Goal: Transaction & Acquisition: Purchase product/service

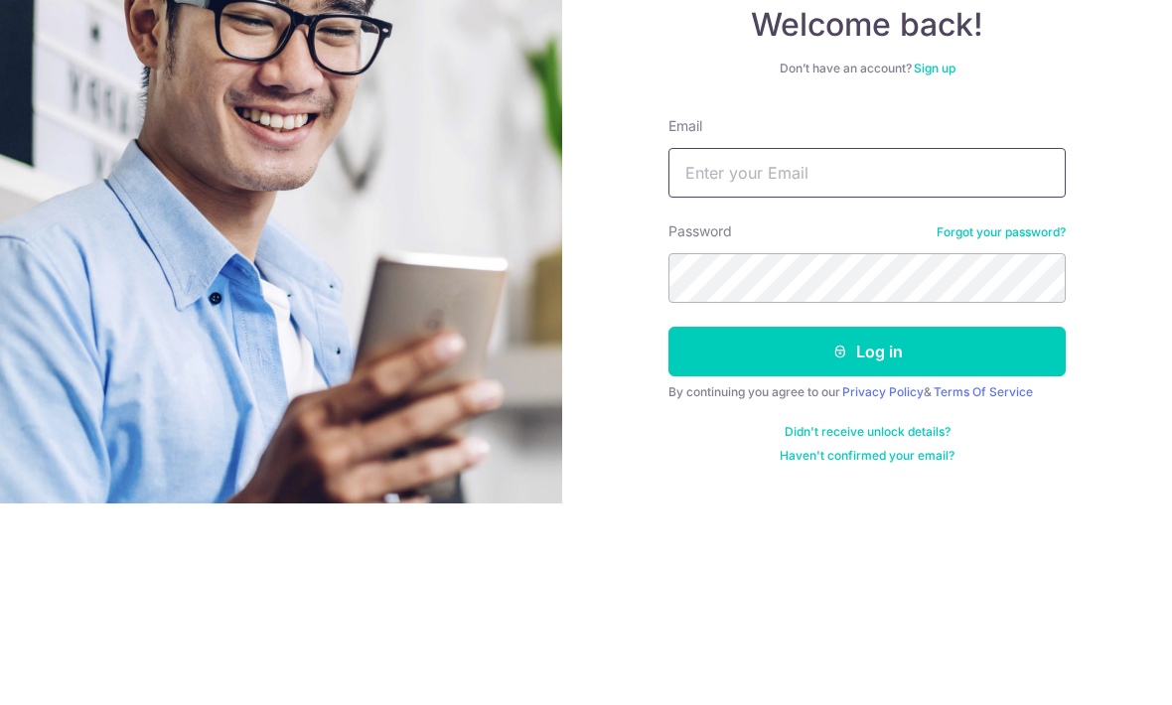
type input "[EMAIL_ADDRESS][DOMAIN_NAME]"
click at [867, 528] on button "Log in" at bounding box center [866, 553] width 397 height 50
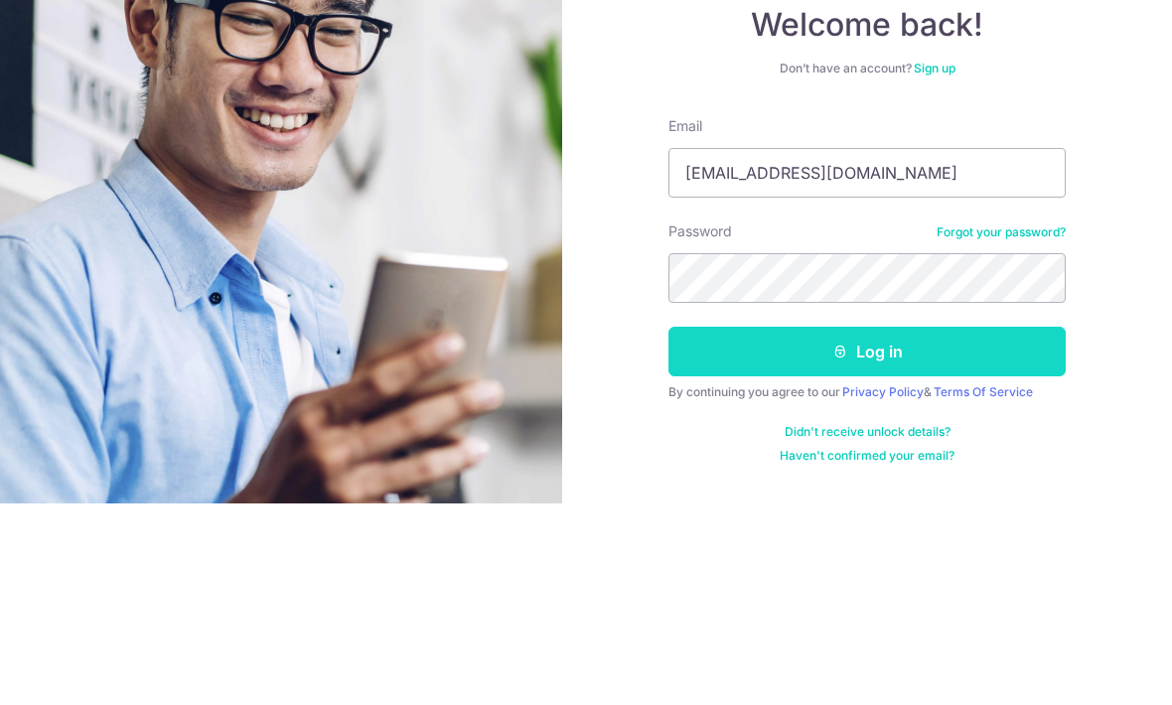
click at [923, 528] on button "Log in" at bounding box center [866, 553] width 397 height 50
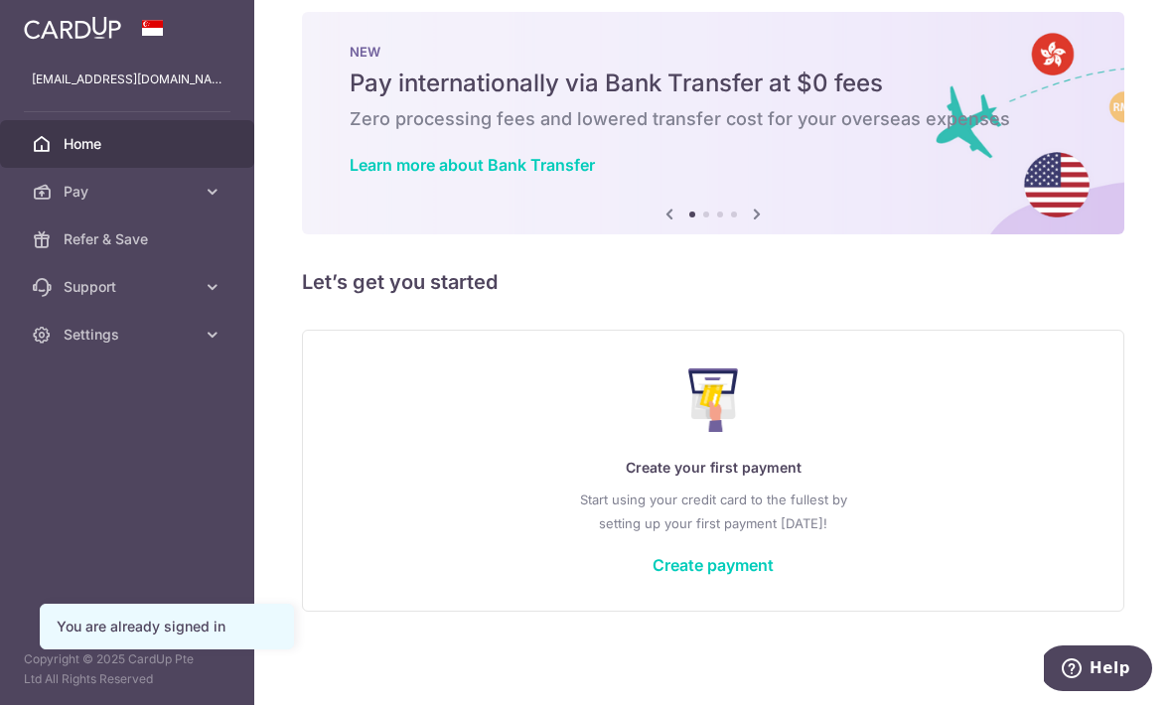
scroll to position [35, 0]
click at [652, 575] on link "Create payment" at bounding box center [712, 565] width 121 height 20
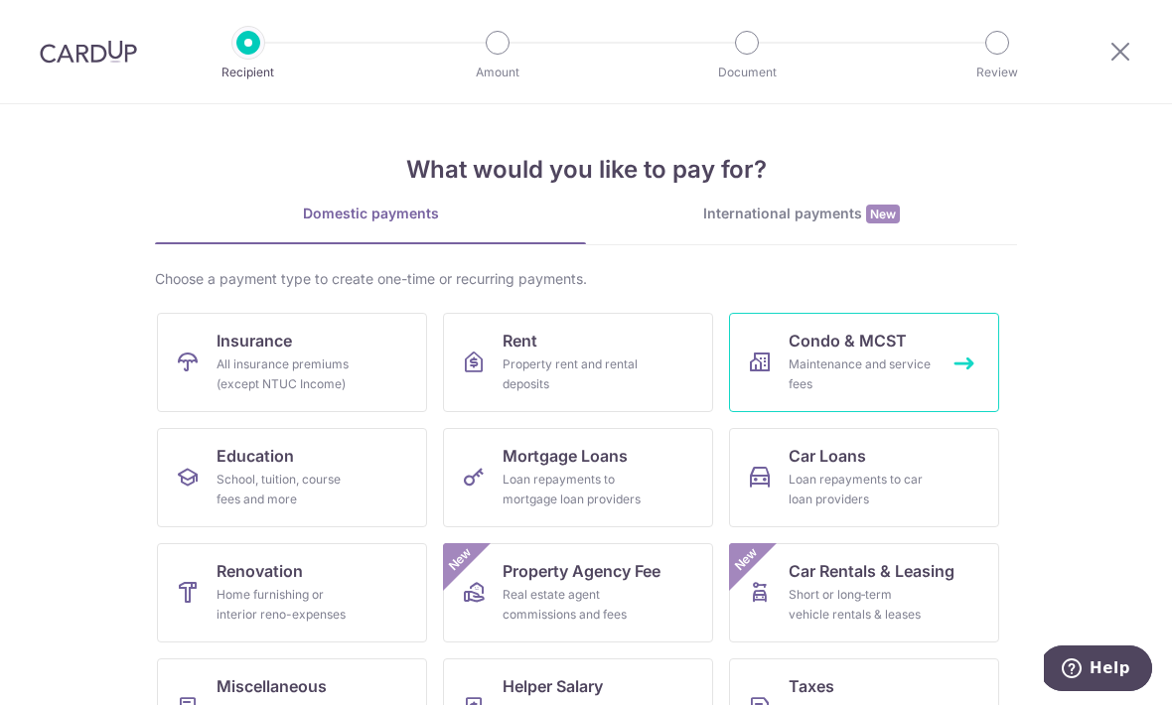
click at [884, 367] on div "Maintenance and service fees" at bounding box center [860, 375] width 143 height 40
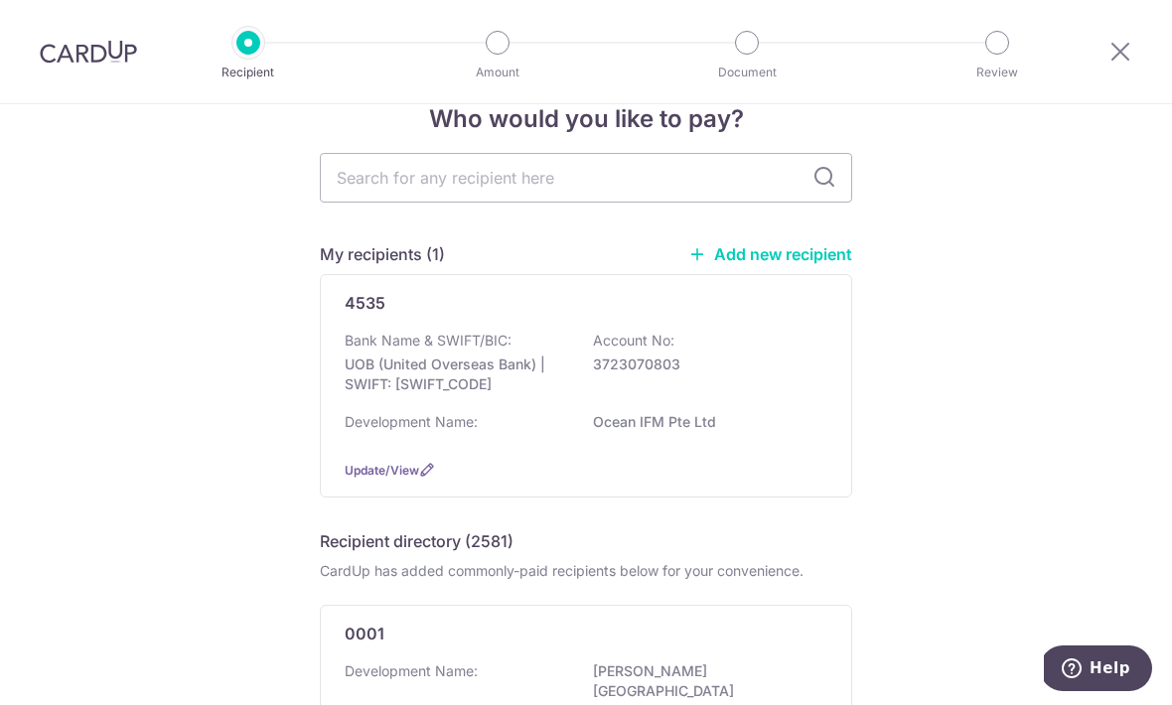
scroll to position [55, 0]
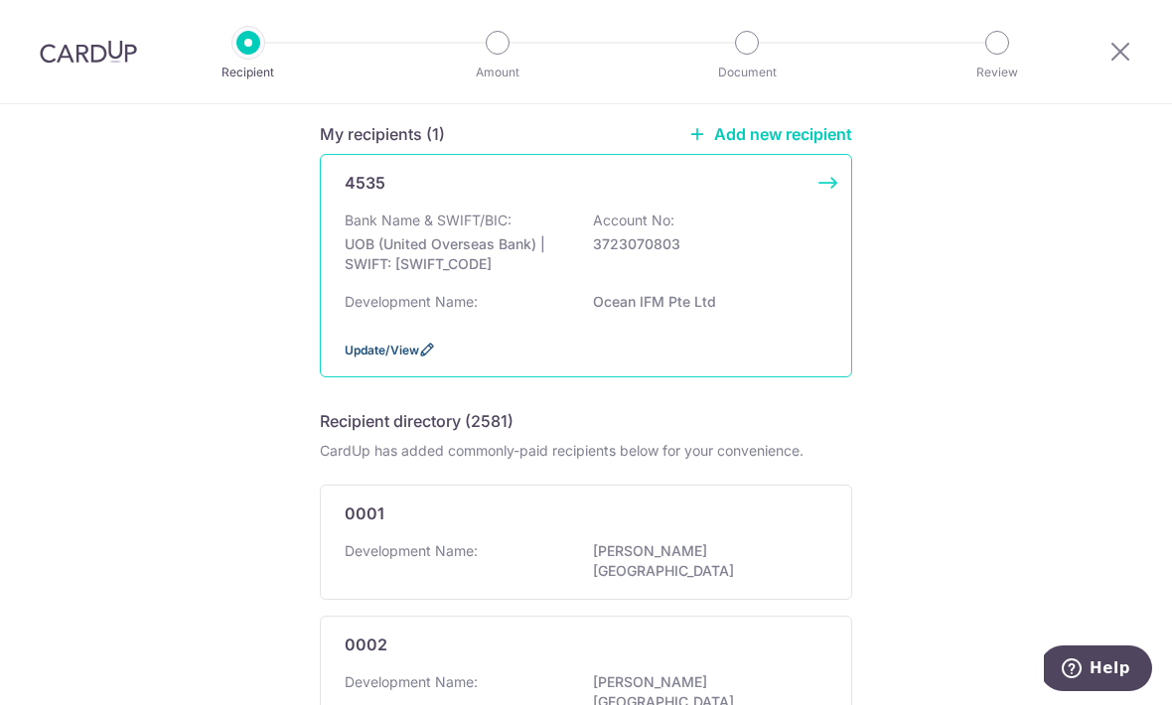
click at [380, 358] on span "Update/View" at bounding box center [382, 350] width 74 height 15
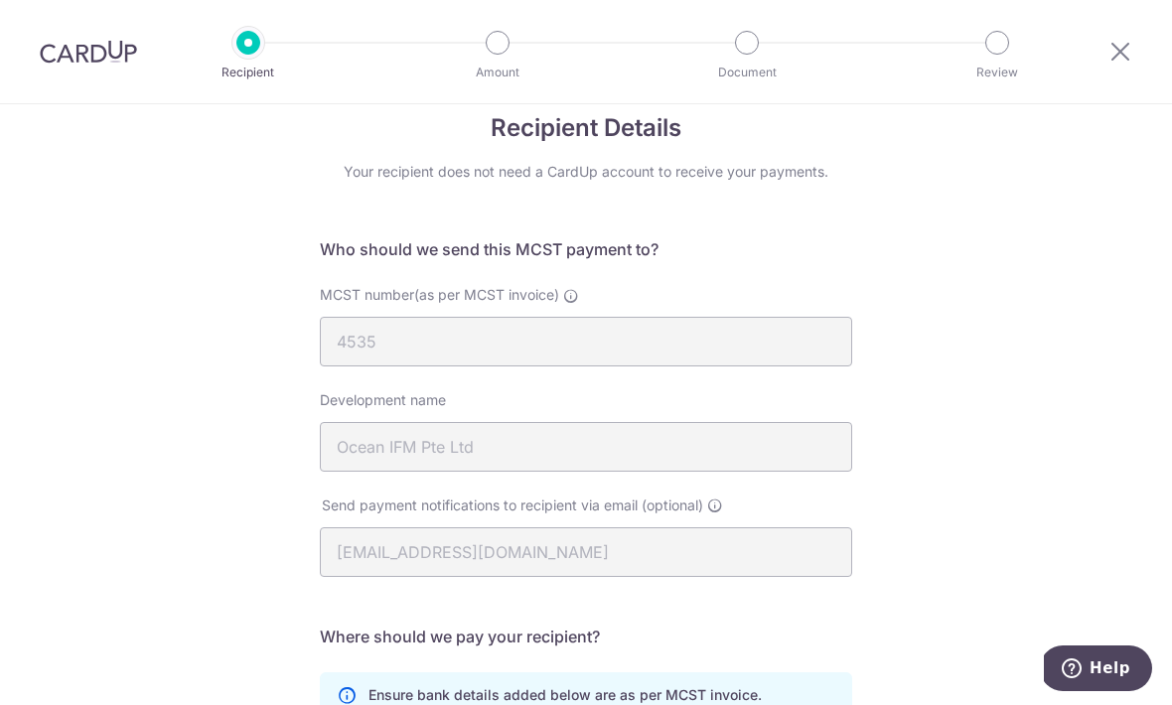
scroll to position [49, 0]
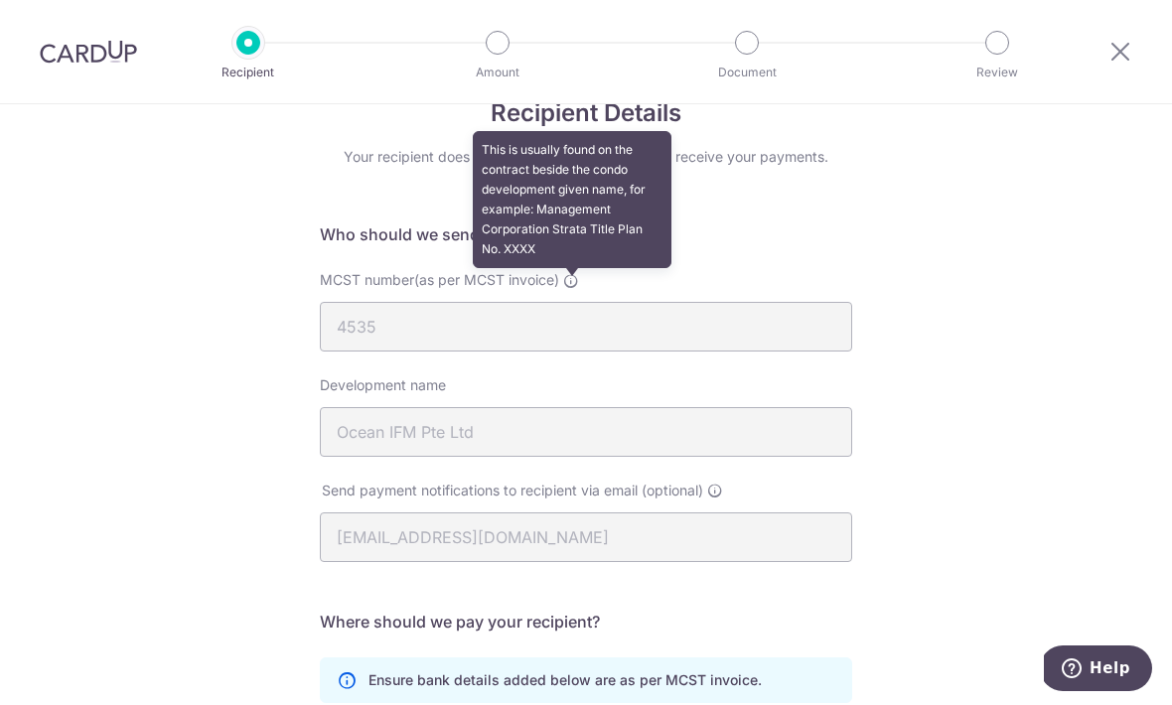
click at [578, 282] on icon at bounding box center [571, 281] width 16 height 16
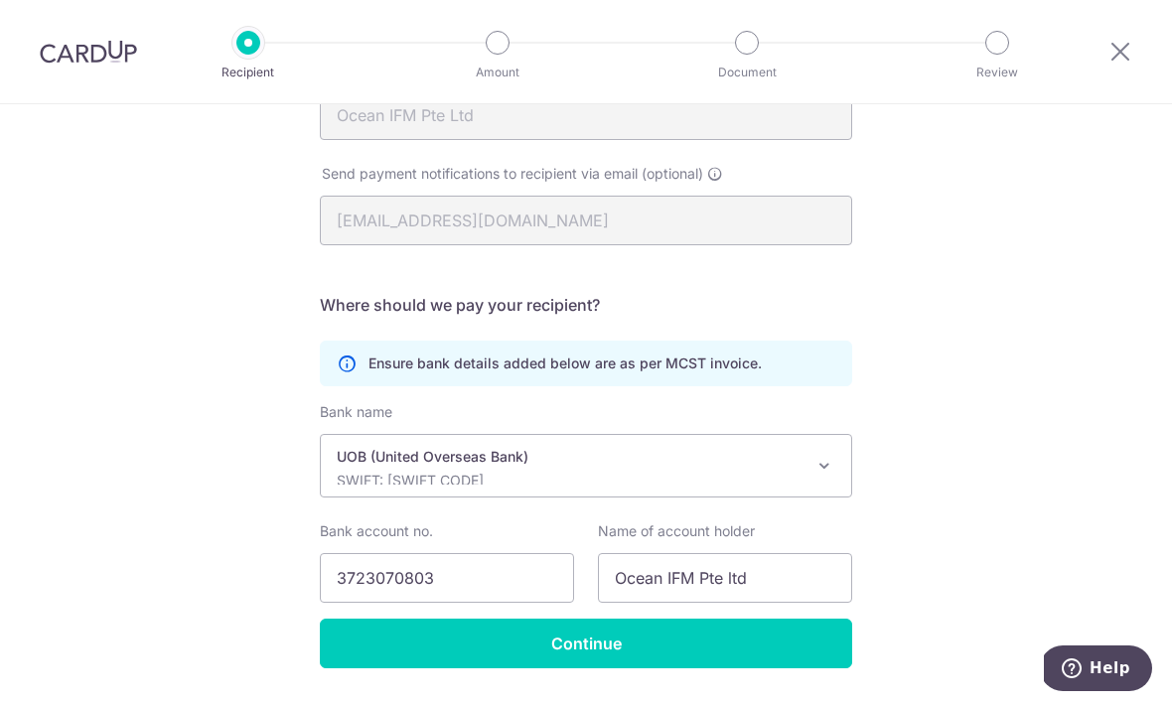
scroll to position [364, 0]
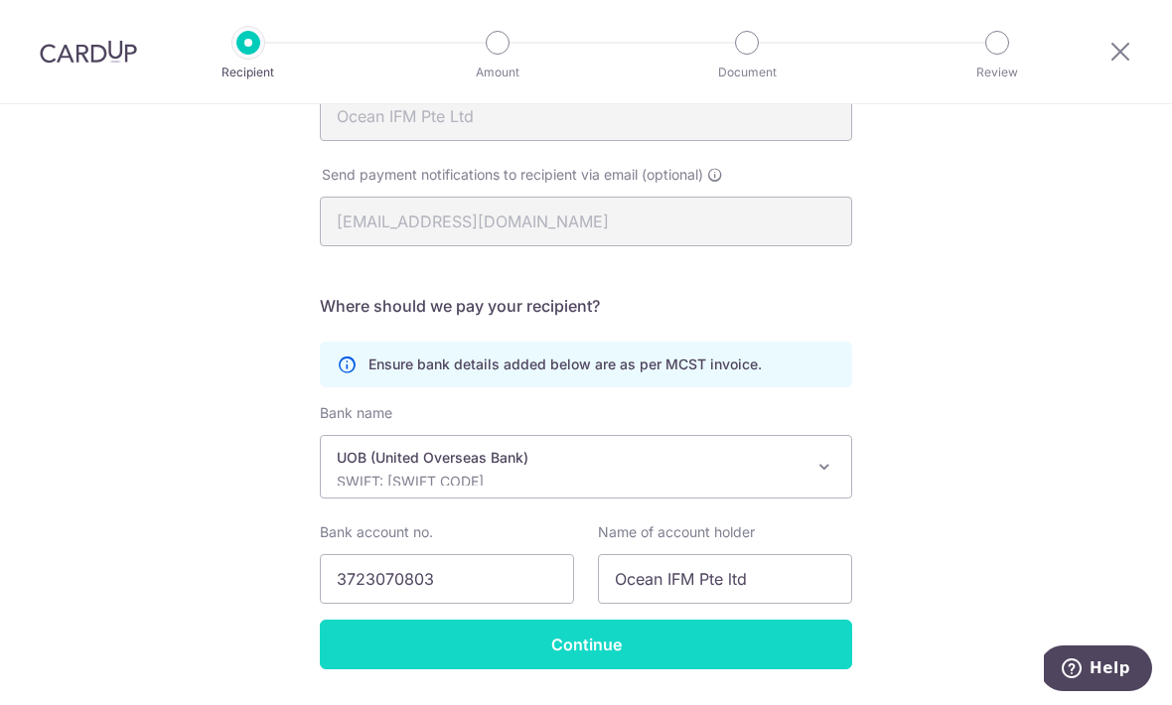
click at [752, 633] on input "Continue" at bounding box center [586, 645] width 532 height 50
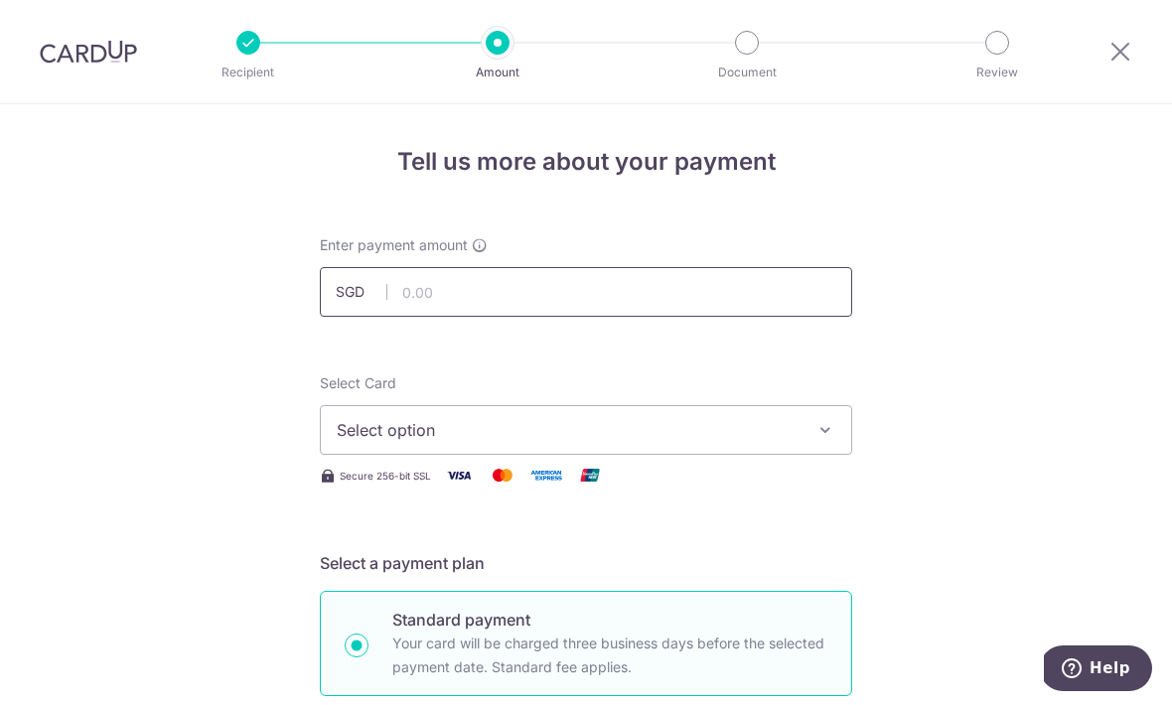
click at [723, 299] on input "text" at bounding box center [586, 292] width 532 height 50
click at [738, 429] on span "Select option" at bounding box center [568, 430] width 463 height 24
type input "1,189.78"
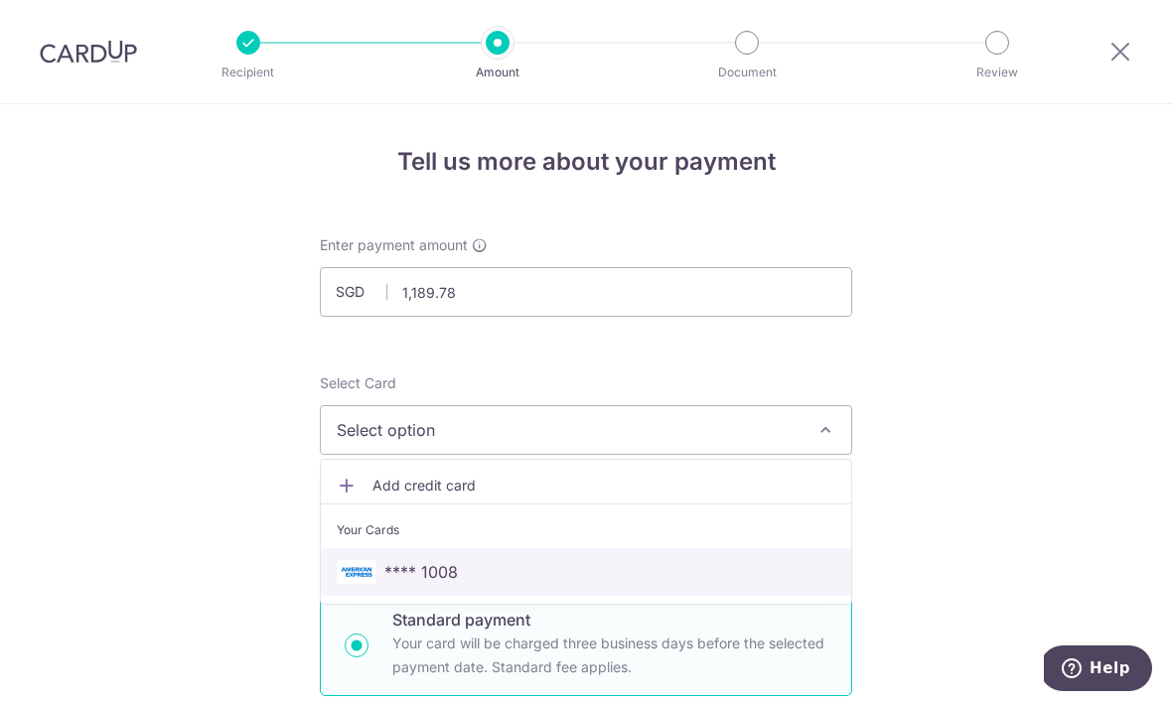
click at [603, 557] on link "**** 1008" at bounding box center [586, 572] width 530 height 48
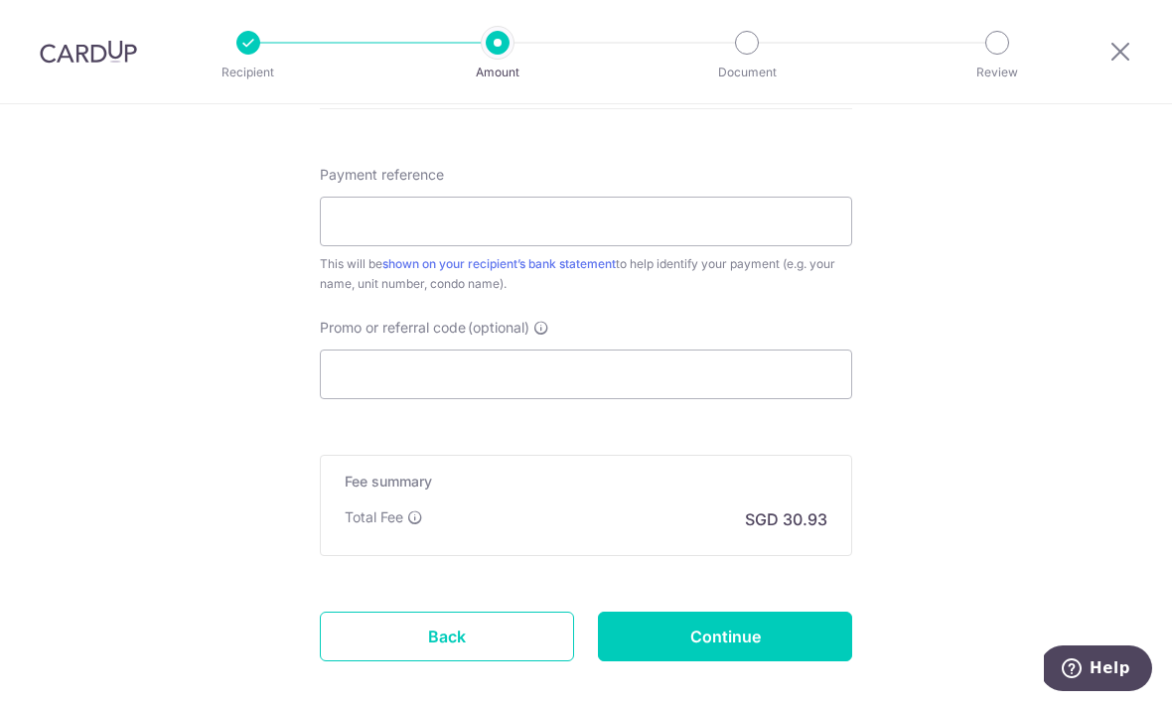
scroll to position [1082, 0]
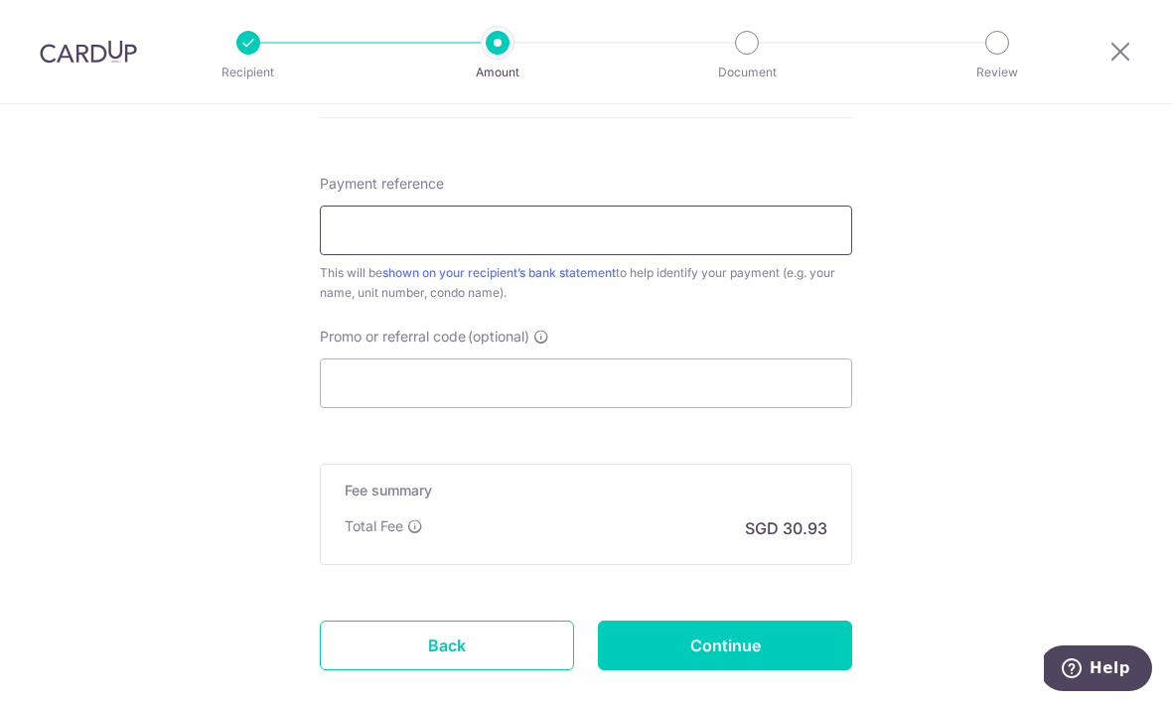
click at [770, 242] on input "Payment reference" at bounding box center [586, 231] width 532 height 50
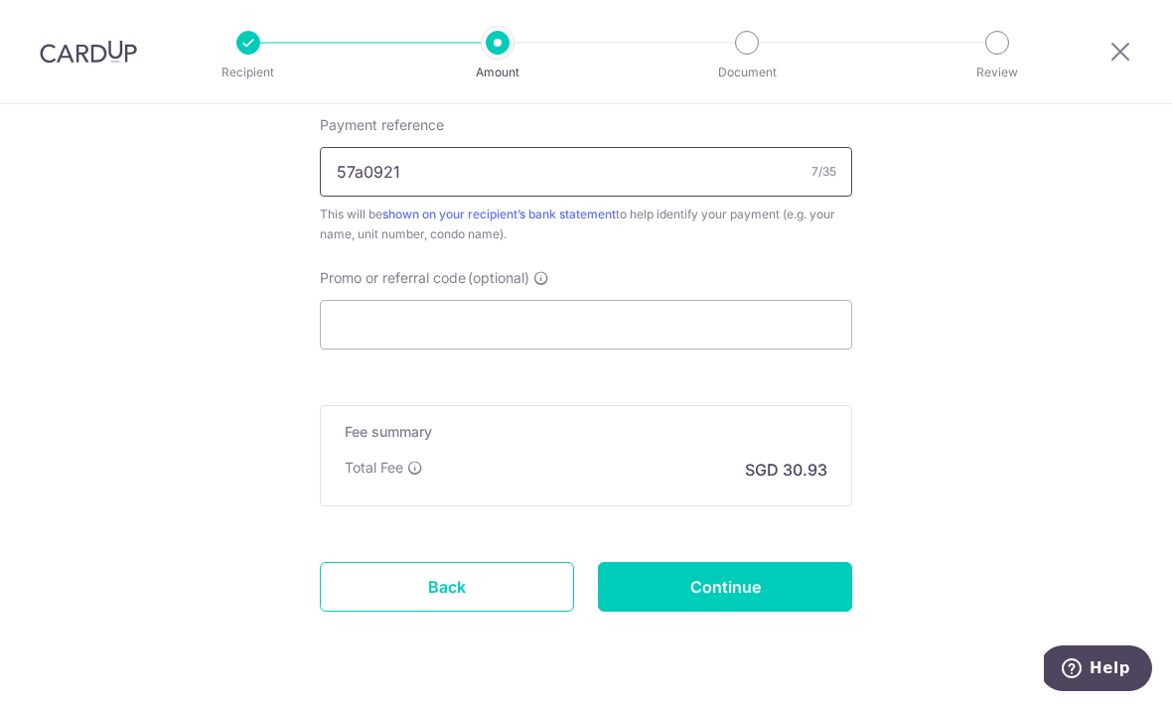
scroll to position [1138, 0]
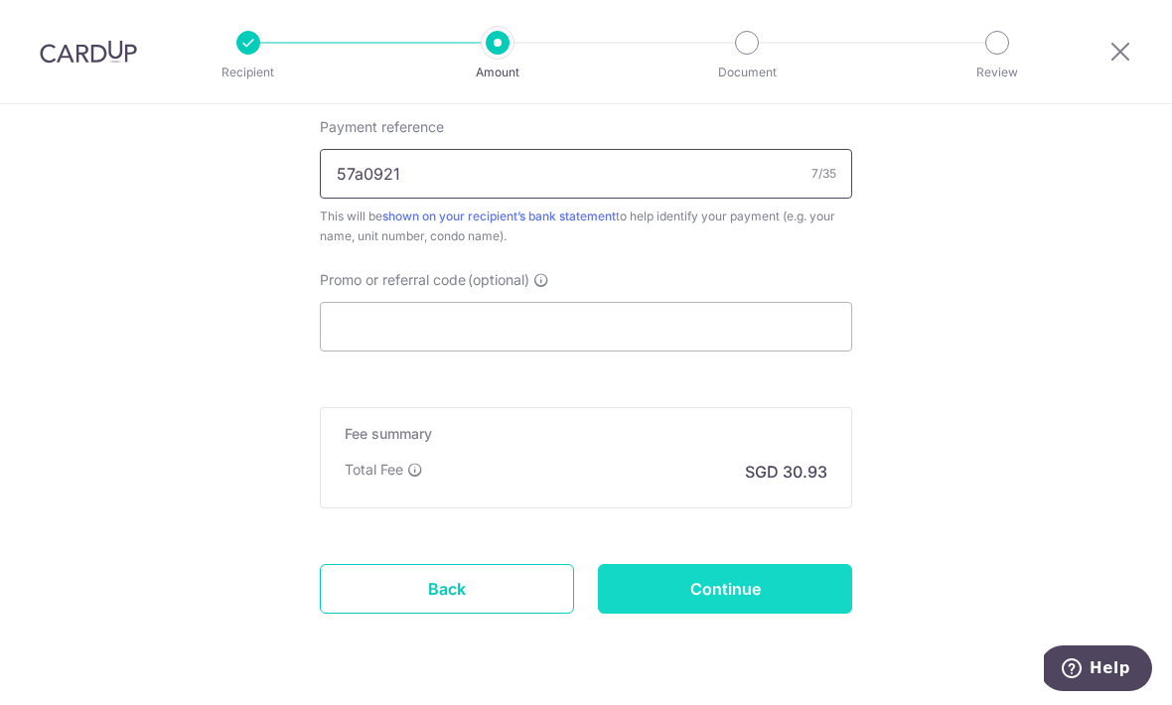
type input "57a0921"
click at [793, 589] on input "Continue" at bounding box center [725, 589] width 254 height 50
type input "Create Schedule"
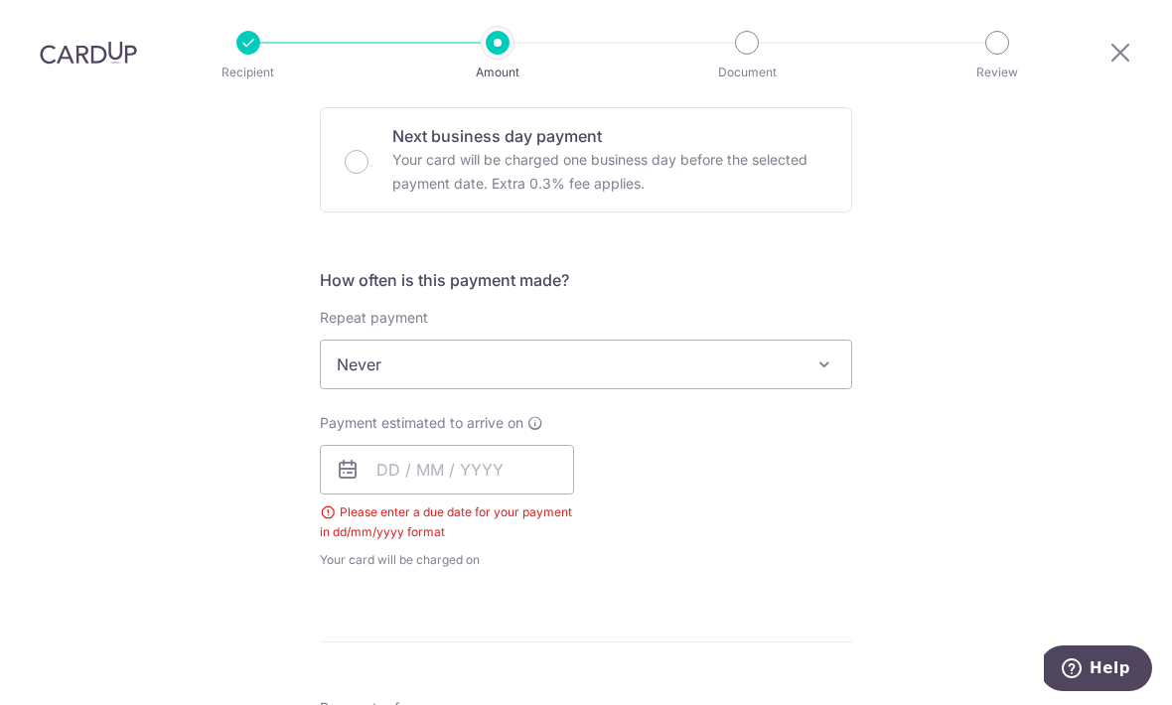
scroll to position [608, 0]
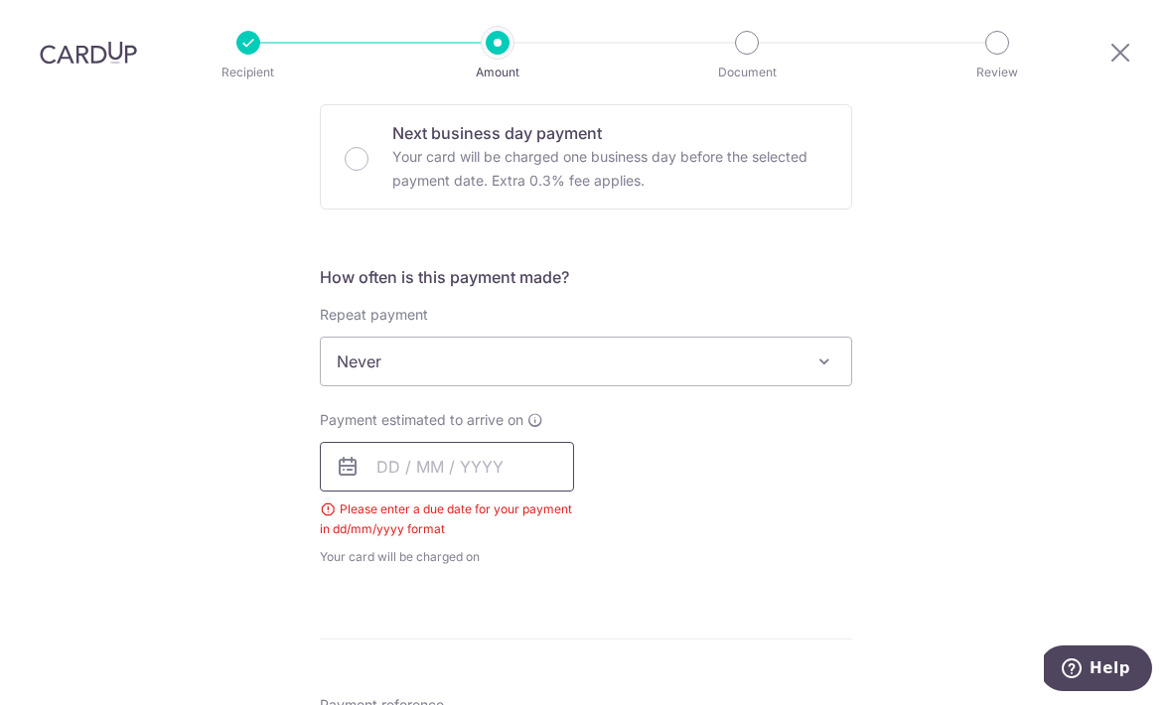
click at [461, 442] on input "text" at bounding box center [447, 467] width 254 height 50
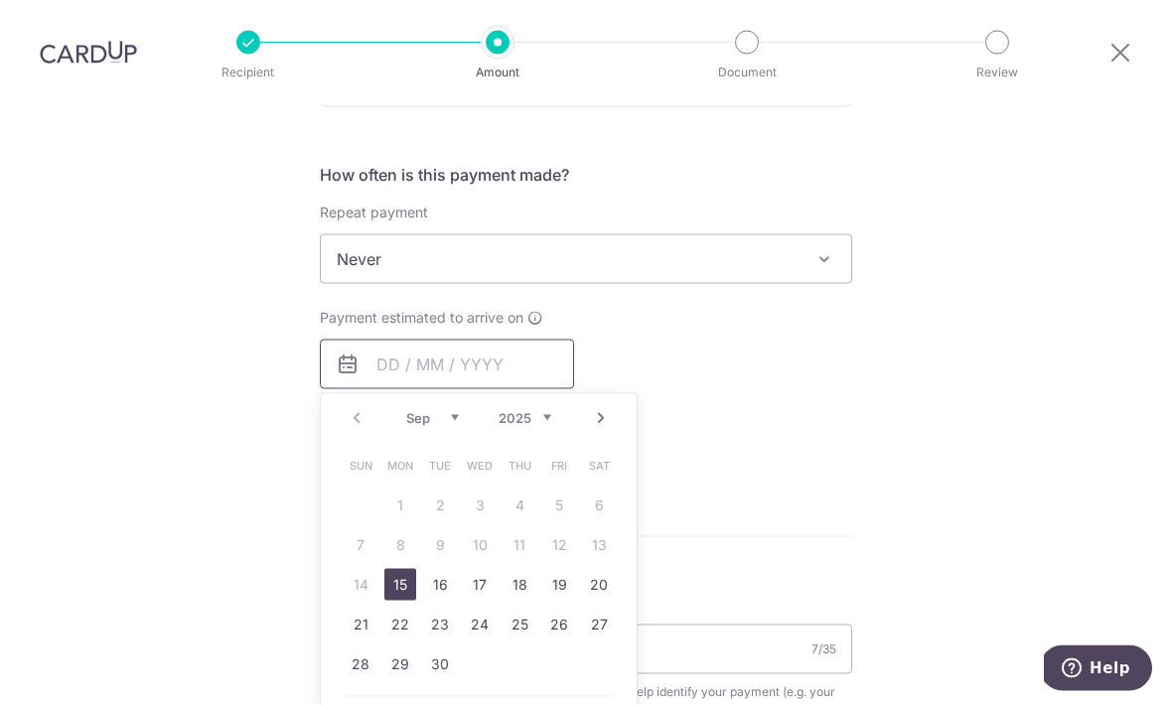
scroll to position [715, 0]
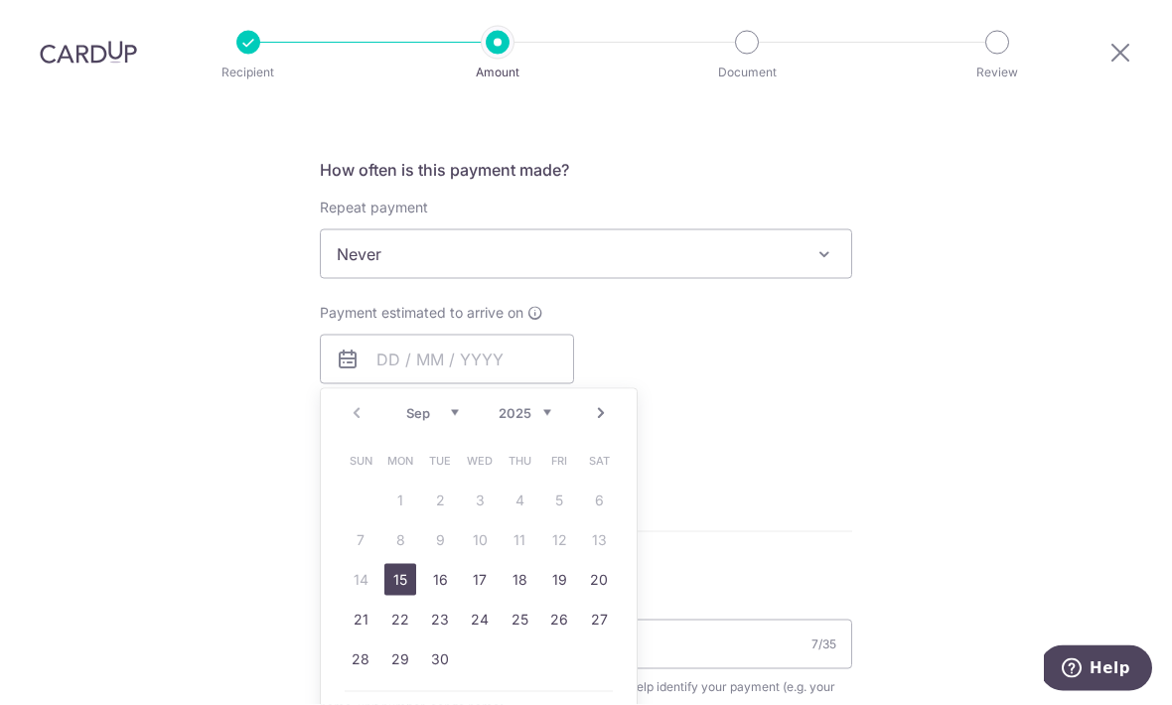
click at [362, 644] on link "28" at bounding box center [361, 660] width 32 height 32
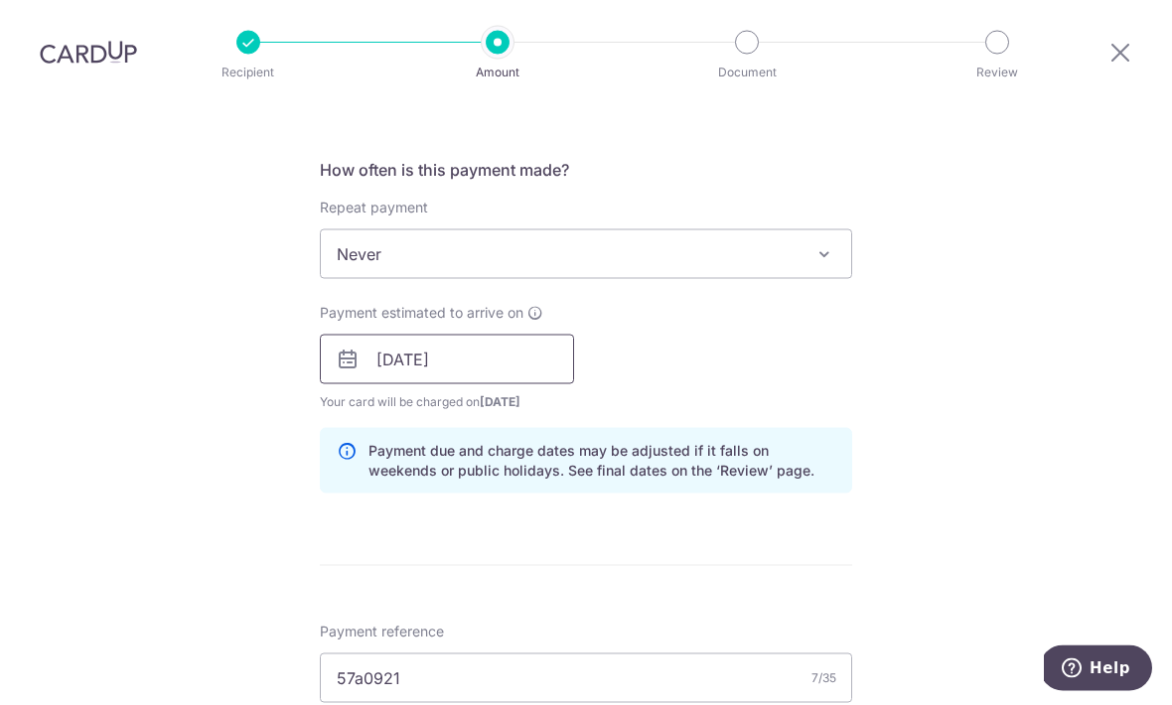
click at [361, 335] on input "28/09/2025" at bounding box center [447, 360] width 254 height 50
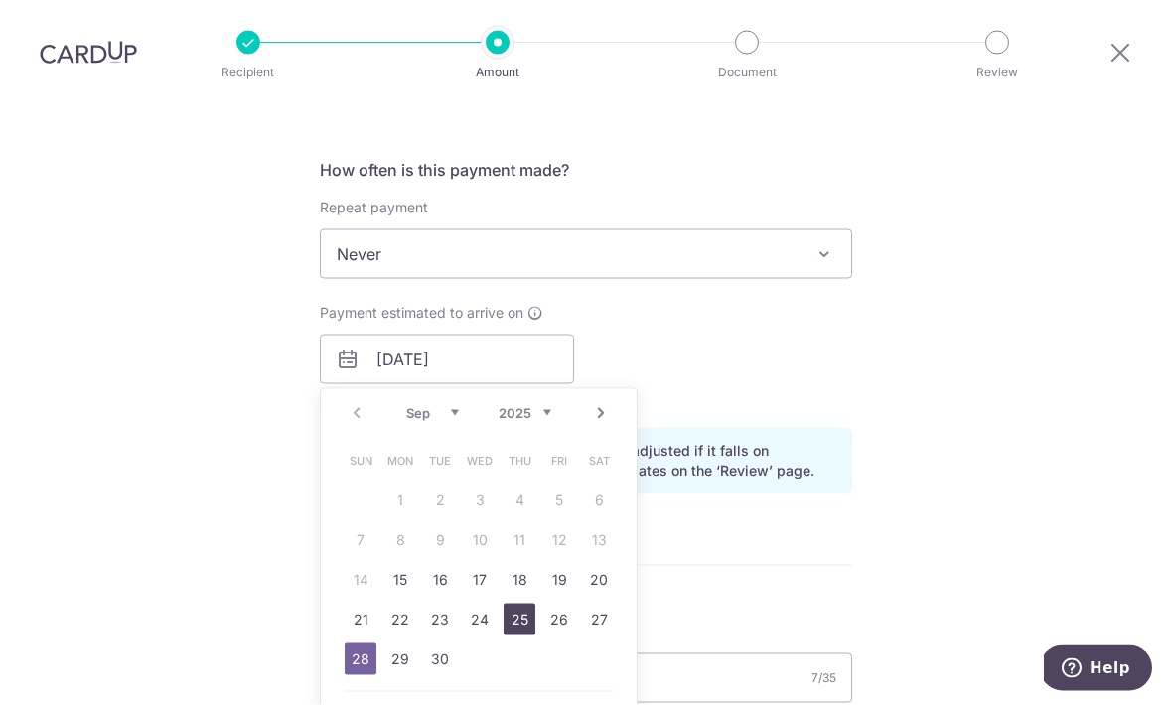
click at [522, 604] on link "25" at bounding box center [520, 620] width 32 height 32
type input "[DATE]"
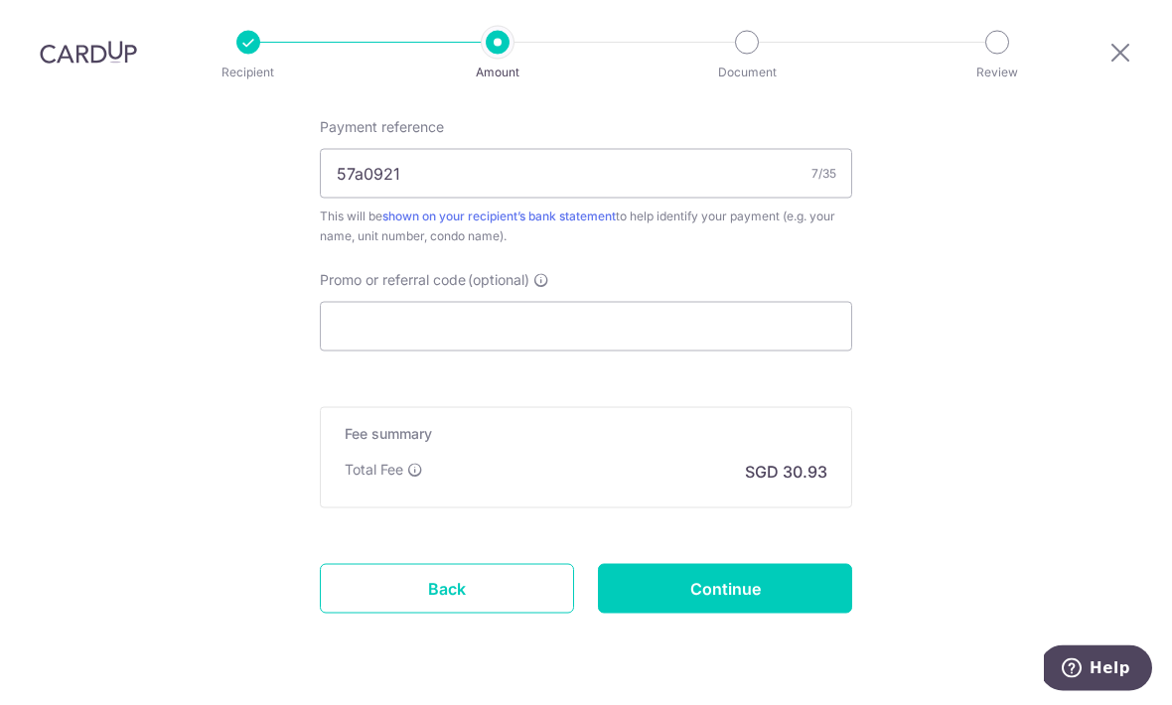
scroll to position [1220, 0]
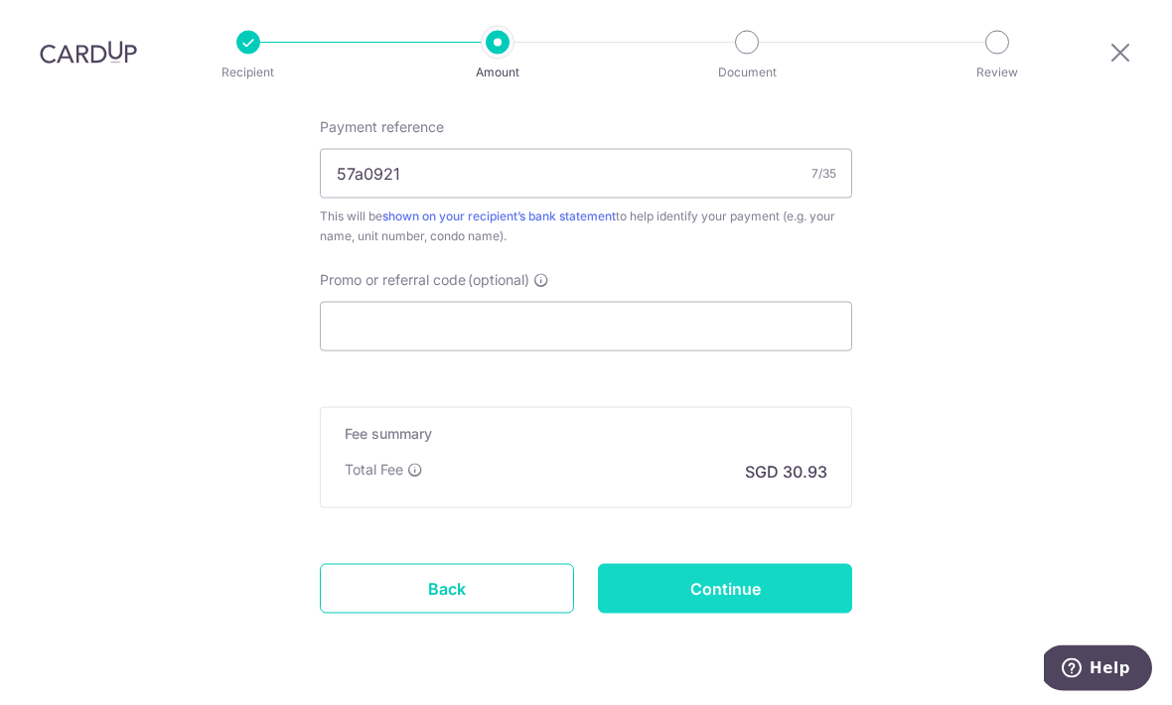
click at [724, 564] on input "Continue" at bounding box center [725, 589] width 254 height 50
type input "Create Schedule"
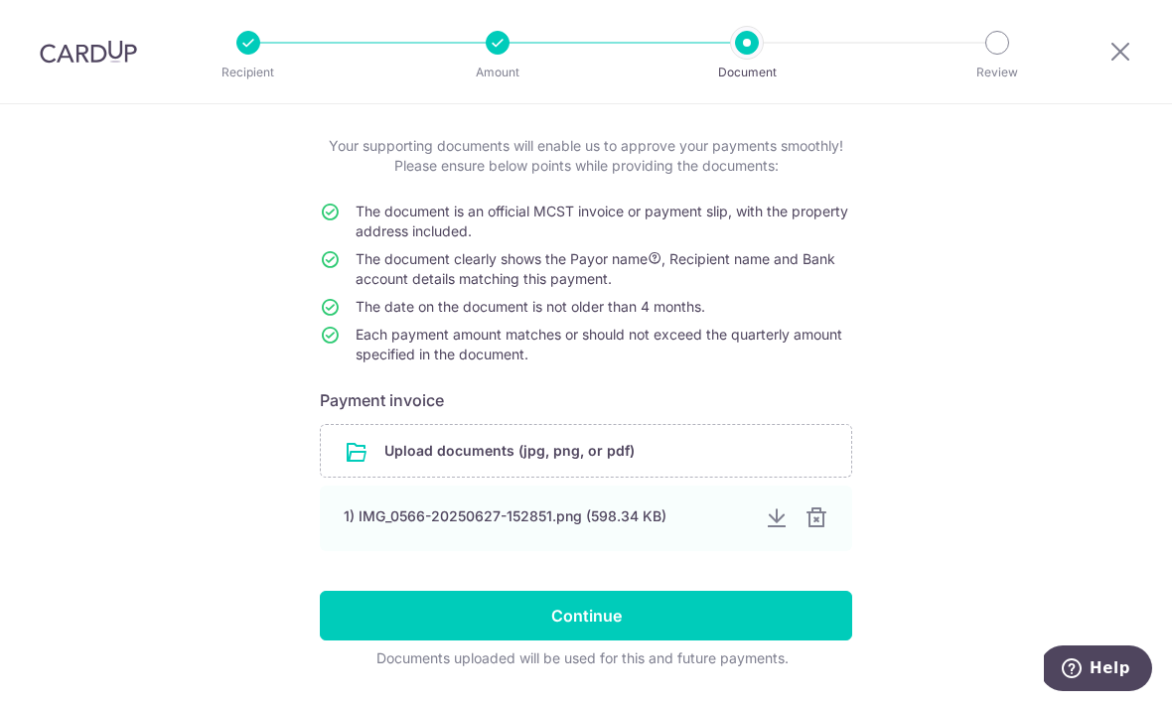
scroll to position [98, 0]
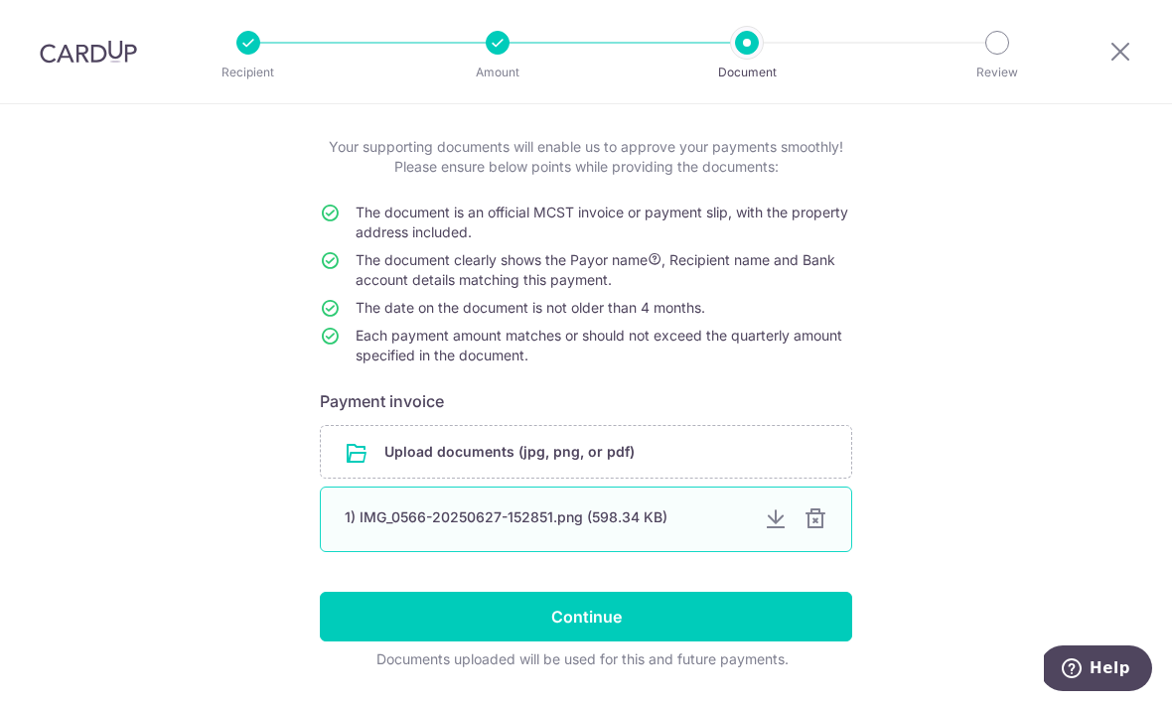
click at [599, 523] on div "1) IMG_0566-20250627-152851.png (598.34 KB)" at bounding box center [546, 517] width 403 height 20
click at [662, 525] on div "1) IMG_0566-20250627-152851.png (598.34 KB)" at bounding box center [546, 517] width 403 height 20
click at [570, 527] on div "1) IMG_0566-20250627-152851.png (598.34 KB)" at bounding box center [546, 517] width 403 height 20
click at [577, 527] on div "1) IMG_0566-20250627-152851.png (598.34 KB)" at bounding box center [546, 517] width 403 height 20
click at [774, 523] on div at bounding box center [776, 519] width 24 height 24
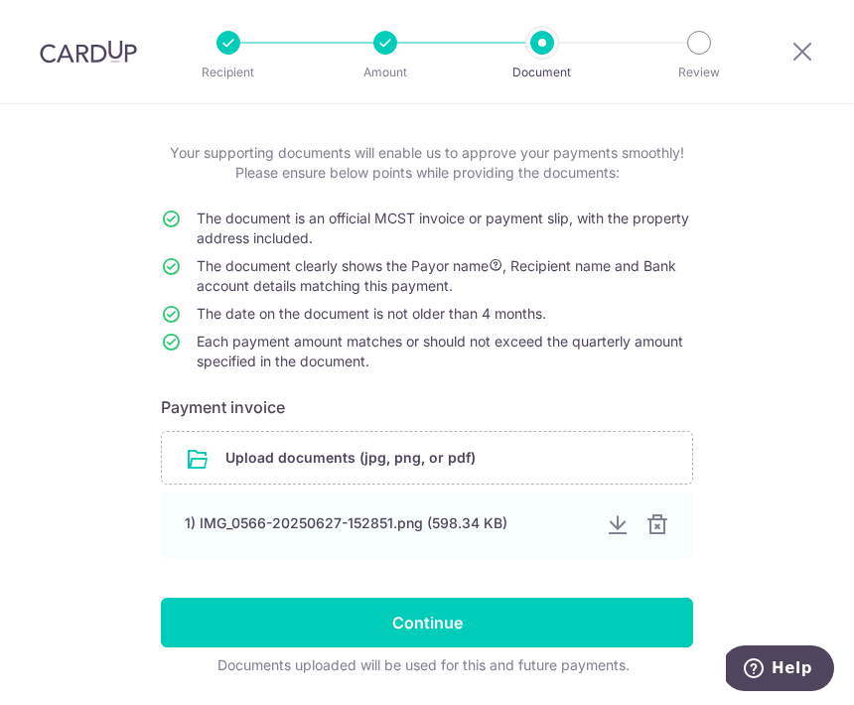
scroll to position [98, 0]
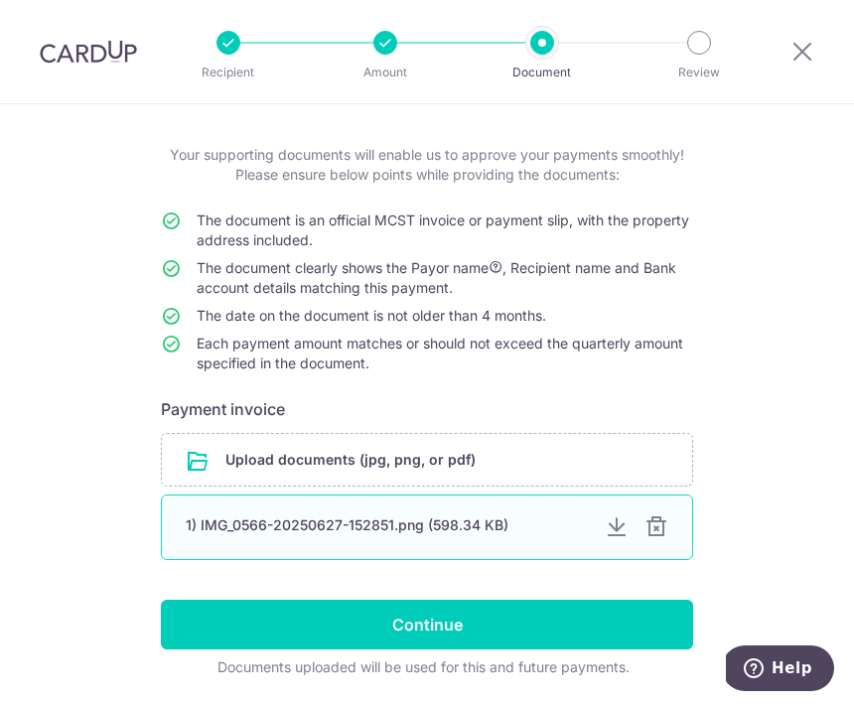
click at [659, 526] on div at bounding box center [657, 527] width 24 height 24
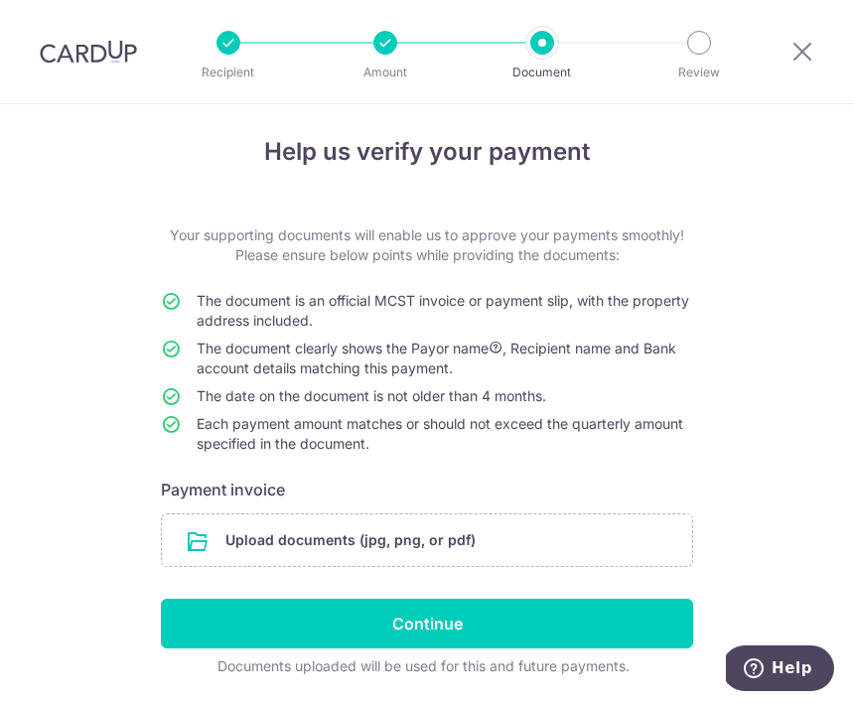
scroll to position [17, 0]
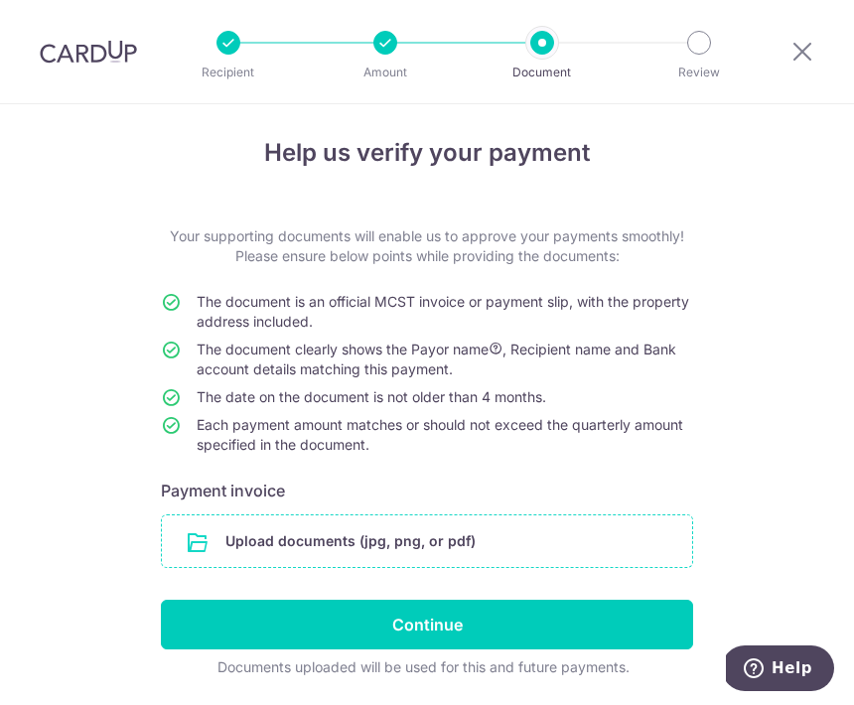
click at [457, 546] on input "file" at bounding box center [427, 541] width 530 height 52
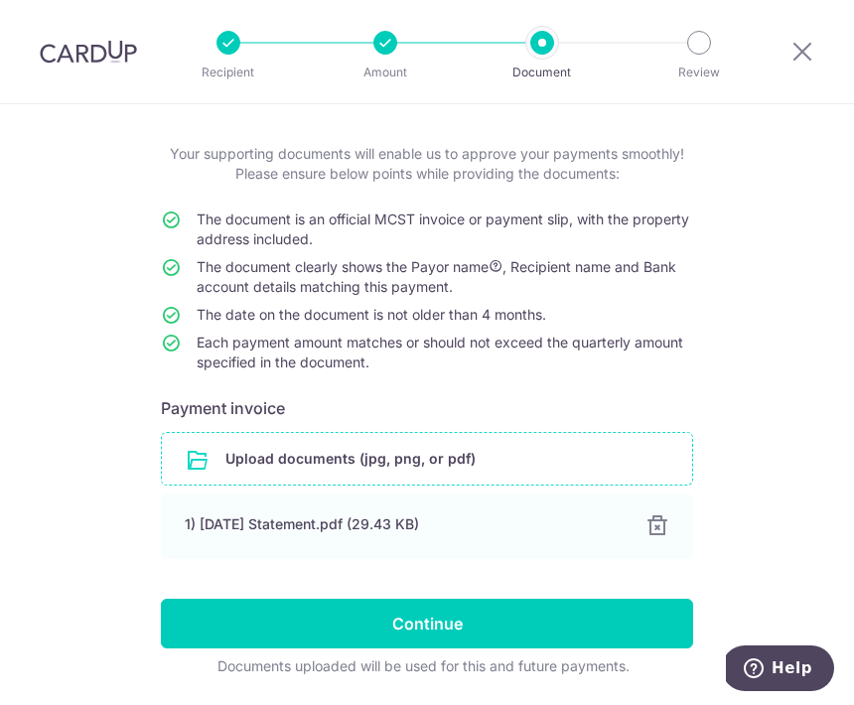
scroll to position [98, 0]
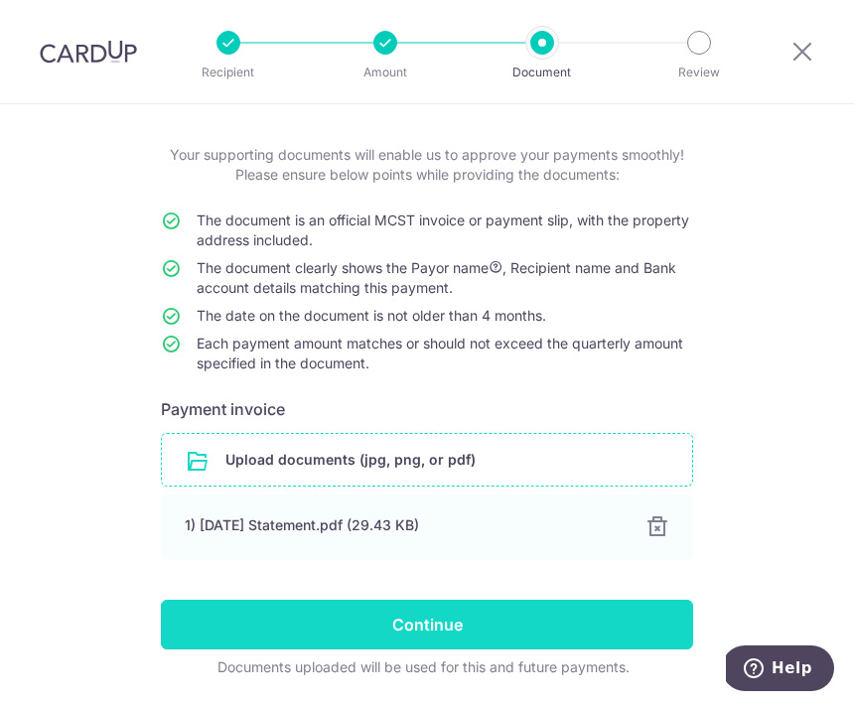
click at [583, 613] on input "Continue" at bounding box center [427, 625] width 532 height 50
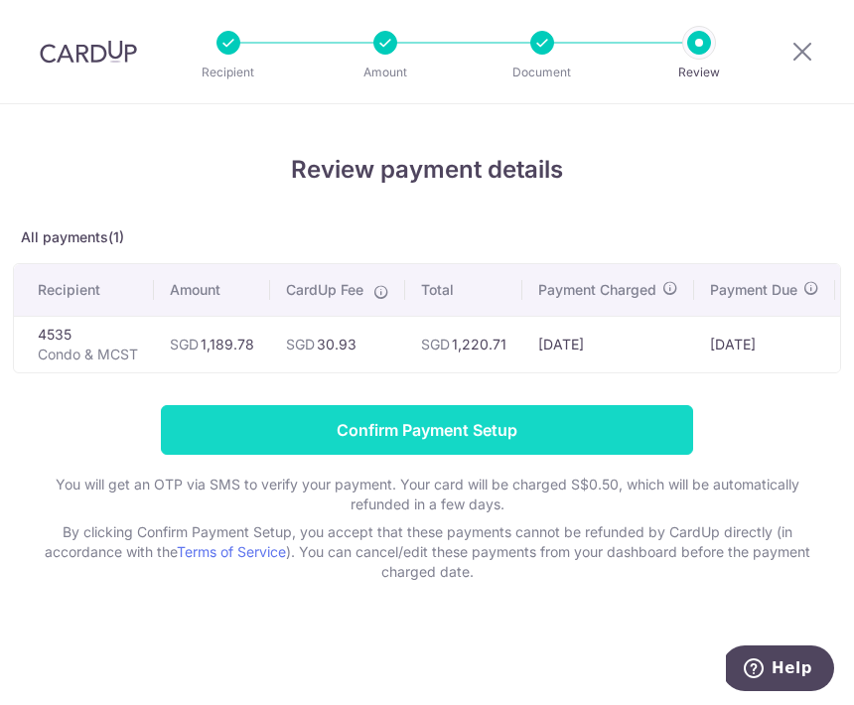
click at [564, 443] on input "Confirm Payment Setup" at bounding box center [427, 430] width 532 height 50
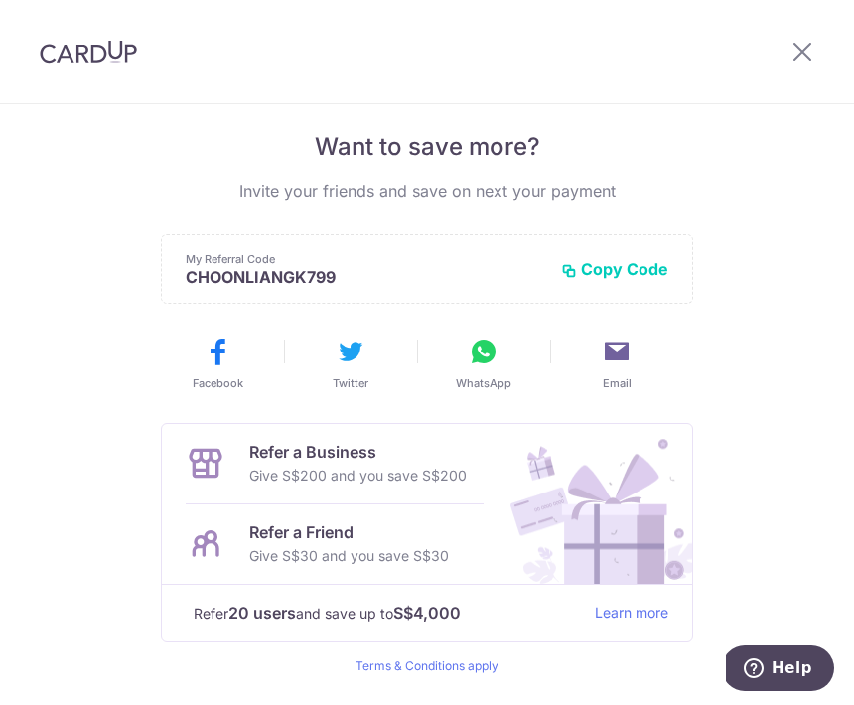
scroll to position [403, 0]
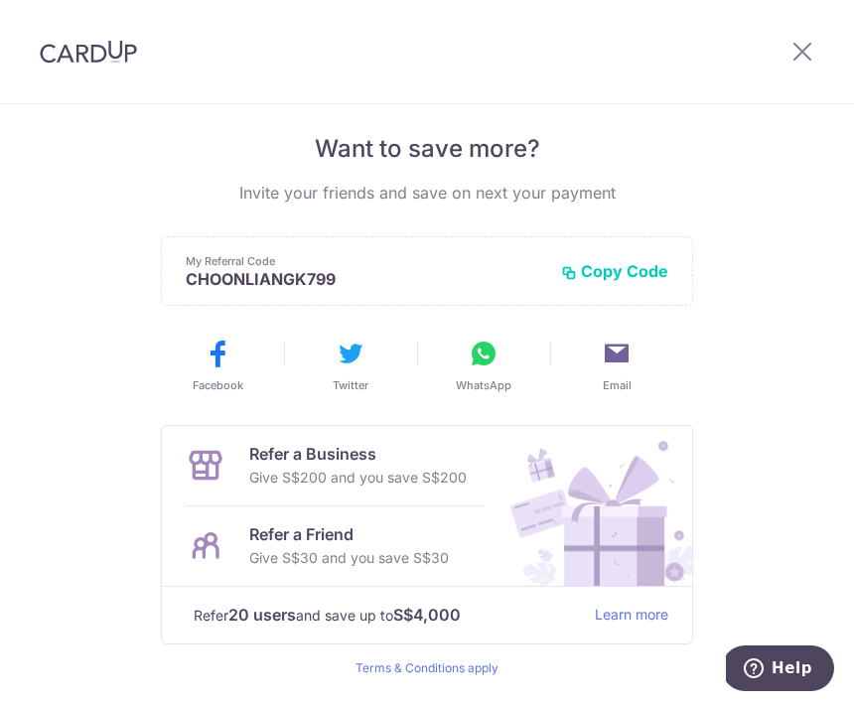
click at [734, 219] on div "Payment created! Hang tight, you’ll receive email updates on the status of the …" at bounding box center [427, 235] width 854 height 1069
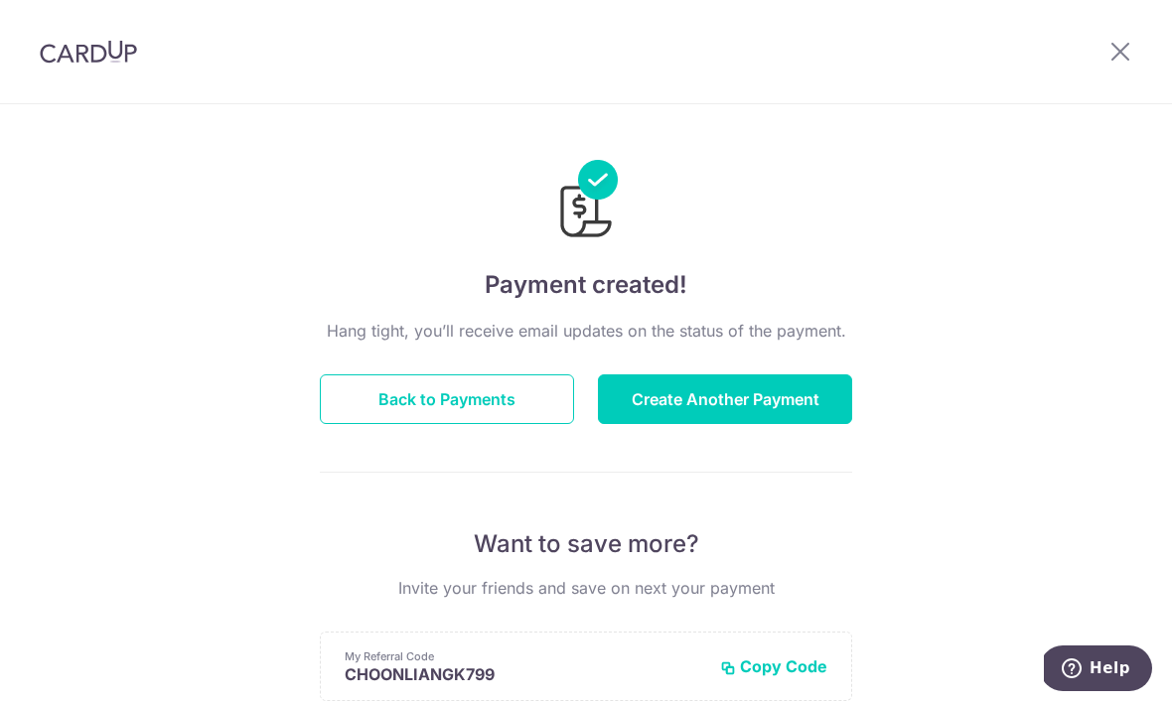
click at [86, 59] on img at bounding box center [88, 52] width 97 height 24
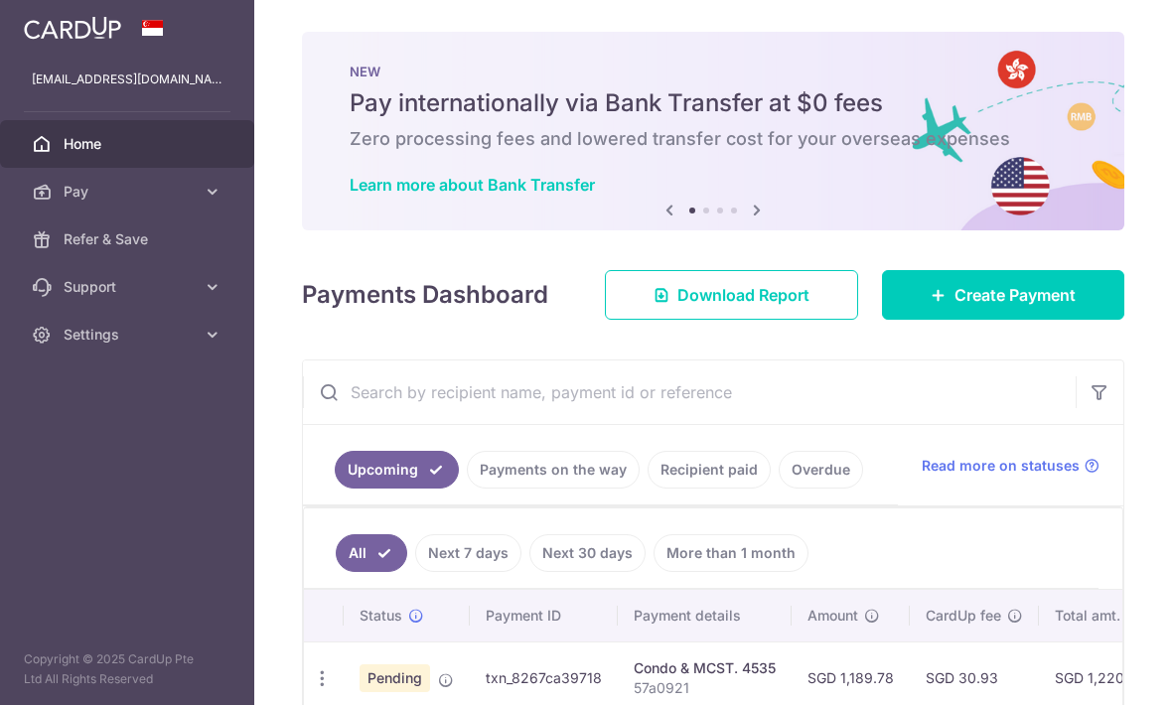
click at [0, 0] on header at bounding box center [0, 0] width 0 height 0
click at [0, 0] on icon "button" at bounding box center [0, 0] width 0 height 0
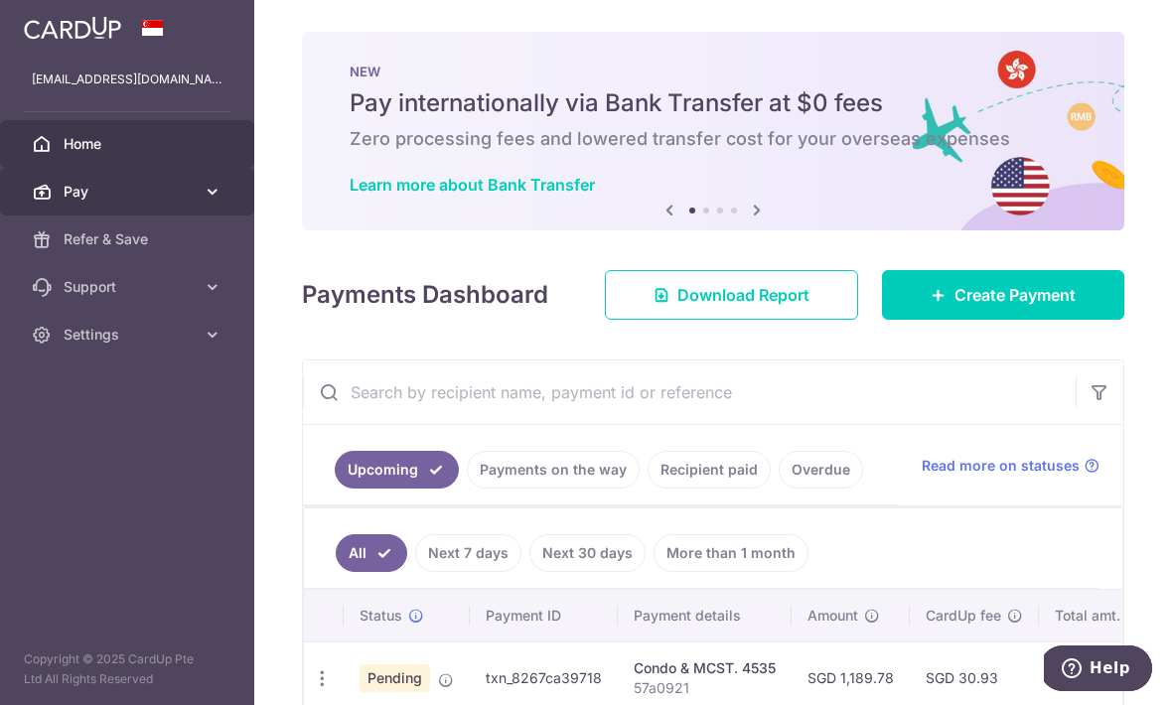
click at [75, 188] on span "Pay" at bounding box center [129, 192] width 131 height 20
click at [80, 195] on span "Pay" at bounding box center [129, 192] width 131 height 20
click at [64, 136] on span "Home" at bounding box center [129, 144] width 131 height 20
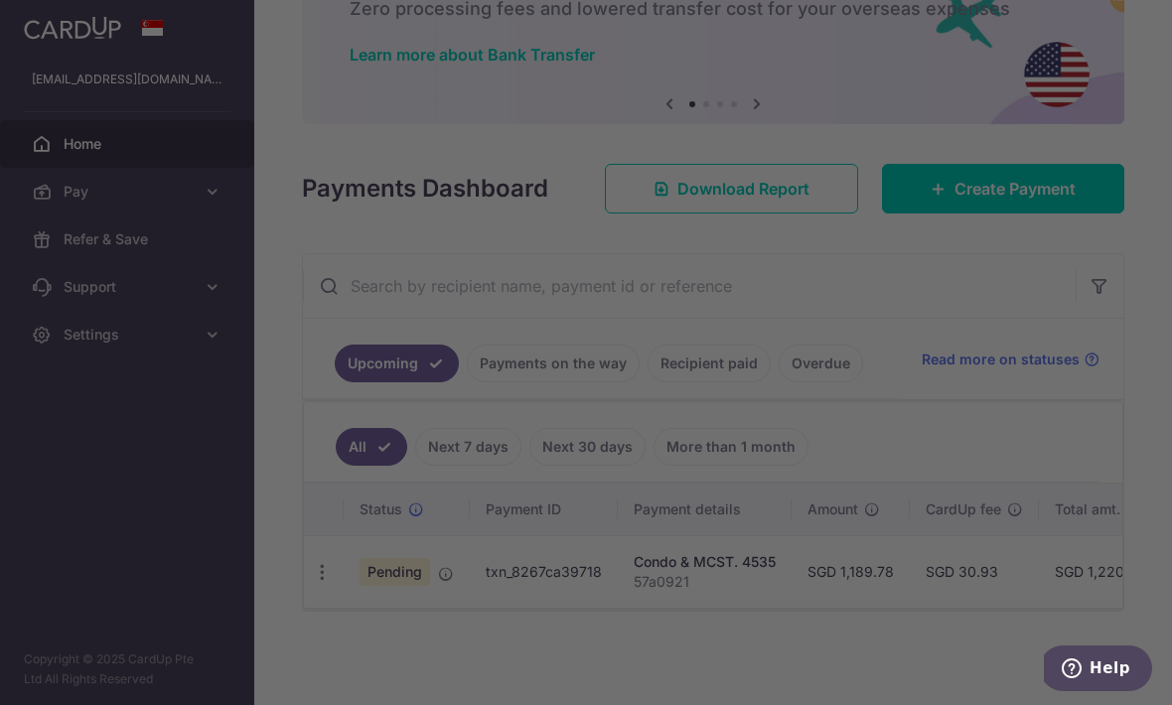
scroll to position [145, 0]
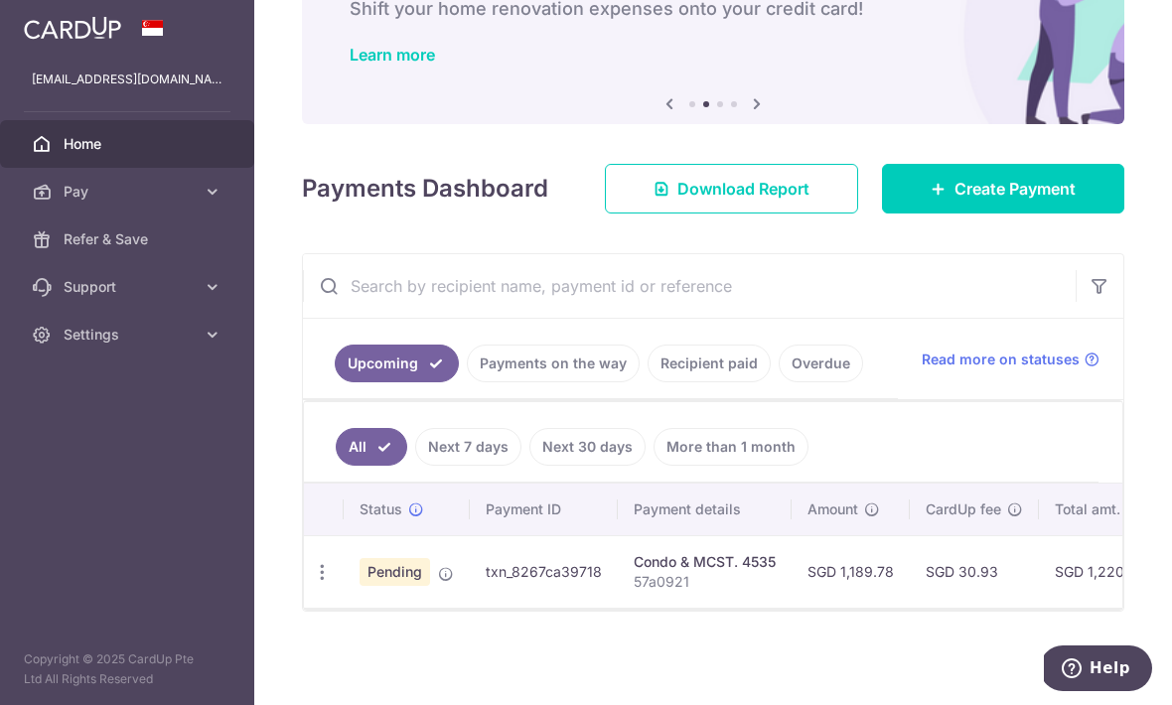
click at [779, 382] on link "Overdue" at bounding box center [821, 364] width 84 height 38
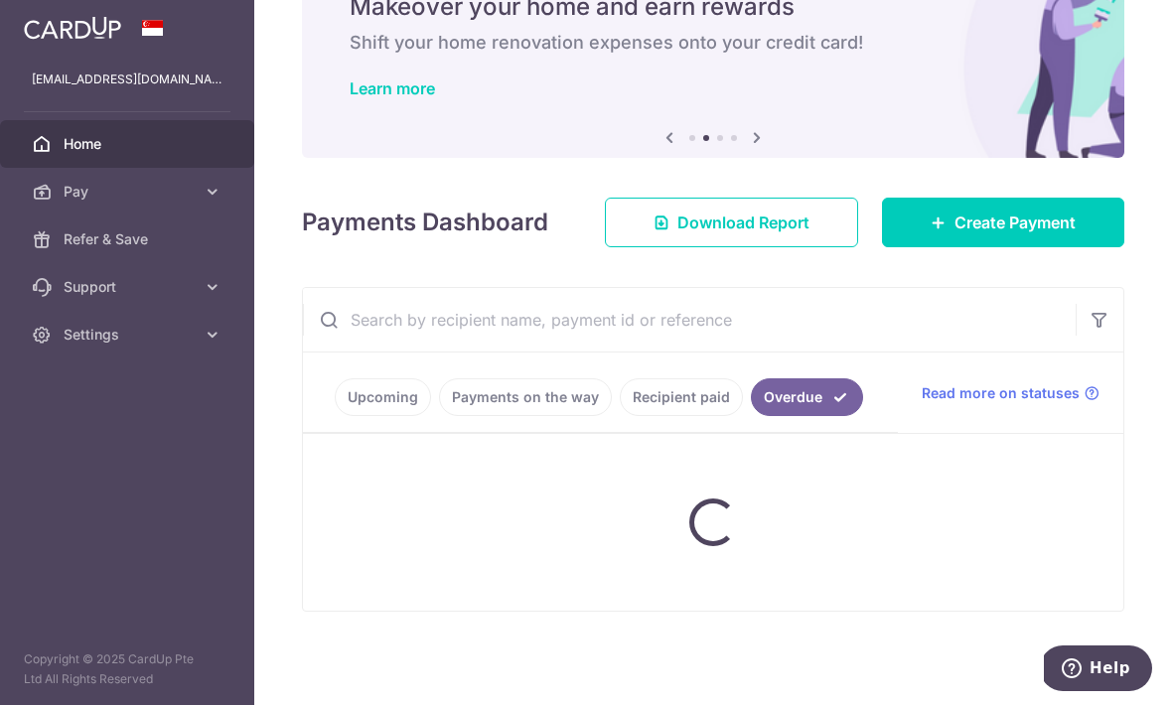
scroll to position [127, 0]
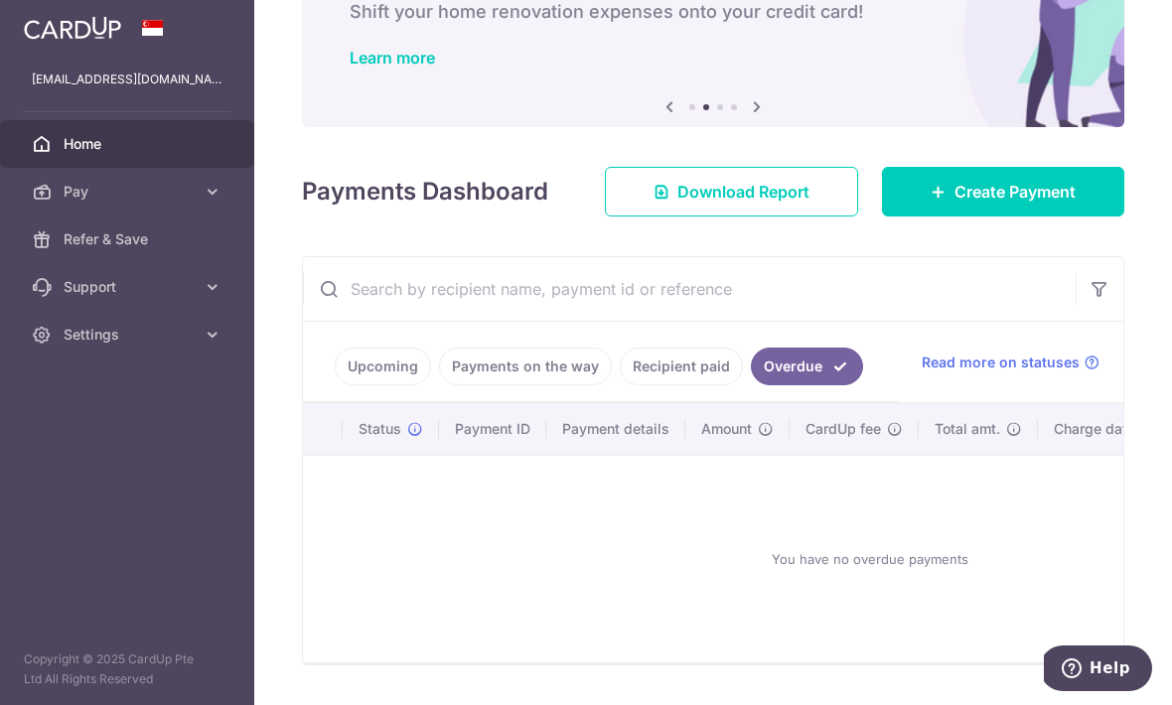
click at [620, 385] on link "Recipient paid" at bounding box center [681, 367] width 123 height 38
click at [439, 385] on link "Payments on the way" at bounding box center [525, 367] width 173 height 38
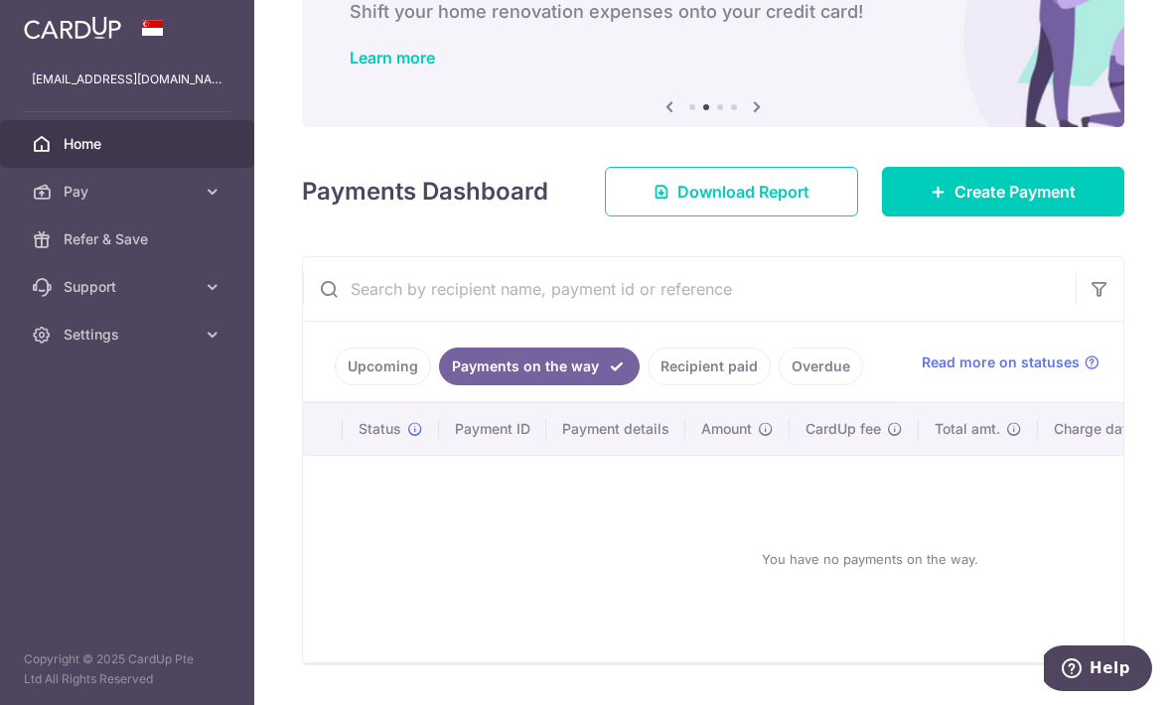
click at [335, 385] on link "Upcoming" at bounding box center [383, 367] width 96 height 38
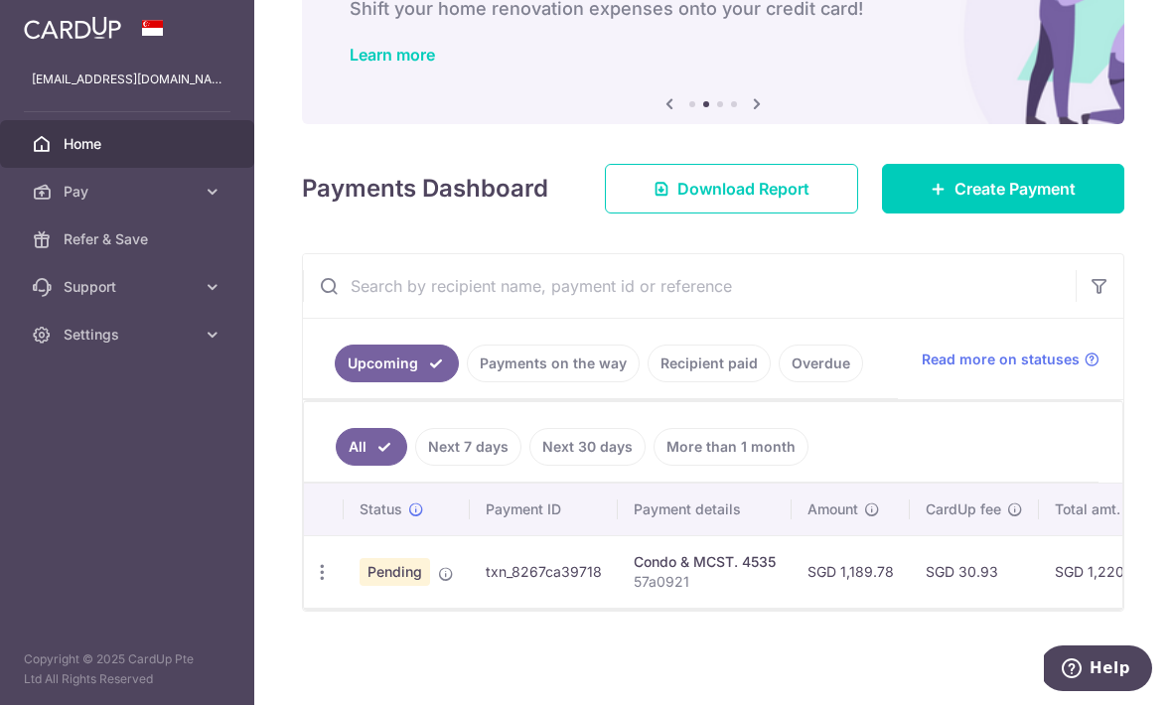
scroll to position [145, 0]
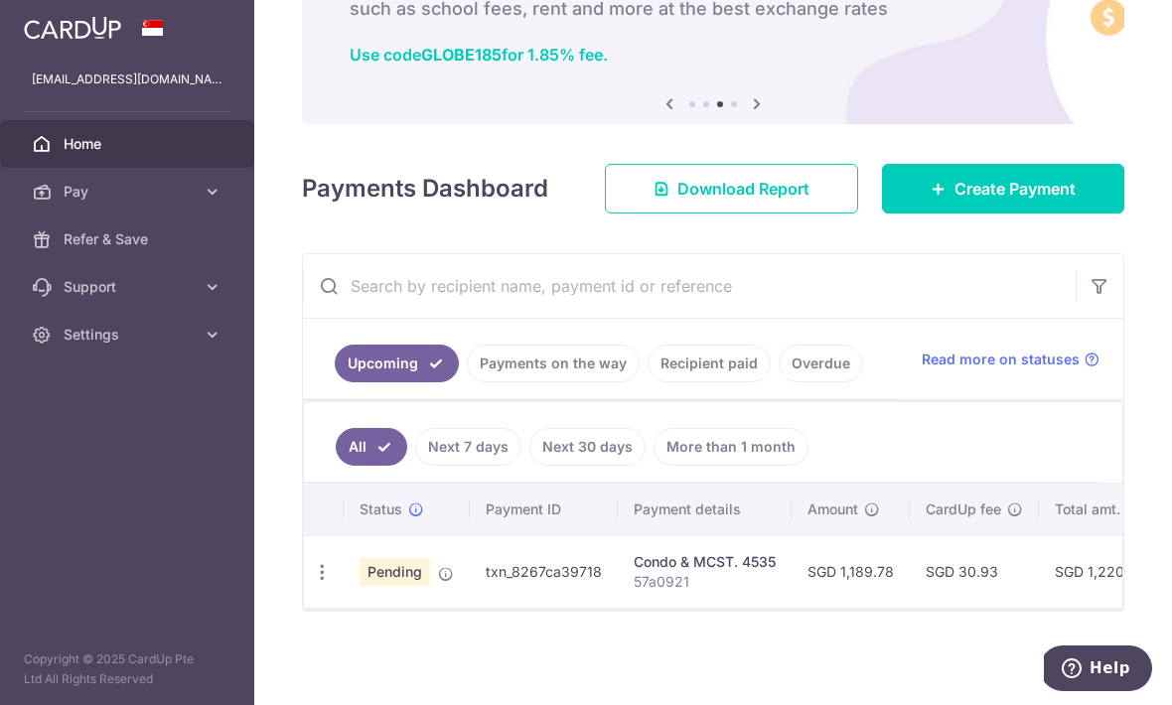
click at [634, 572] on div "Condo & MCST. 4535" at bounding box center [705, 562] width 142 height 20
click at [344, 608] on td "Pending" at bounding box center [407, 571] width 126 height 72
click at [438, 582] on icon at bounding box center [446, 574] width 16 height 16
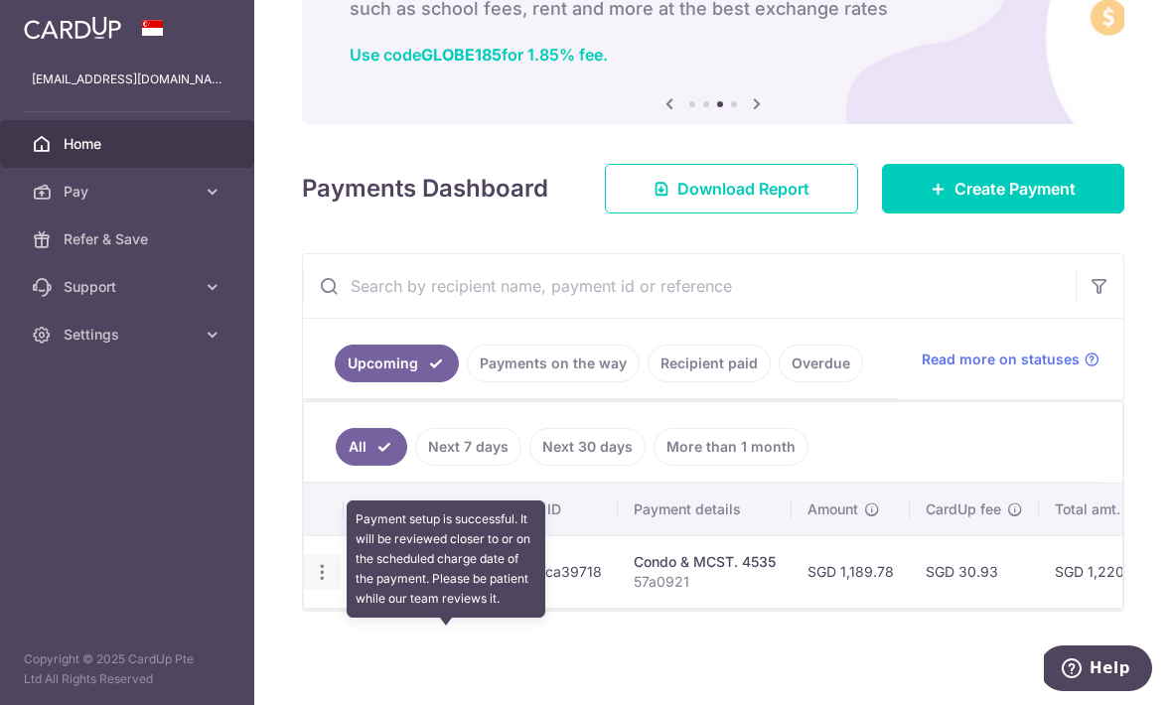
click at [312, 583] on icon "button" at bounding box center [322, 572] width 21 height 21
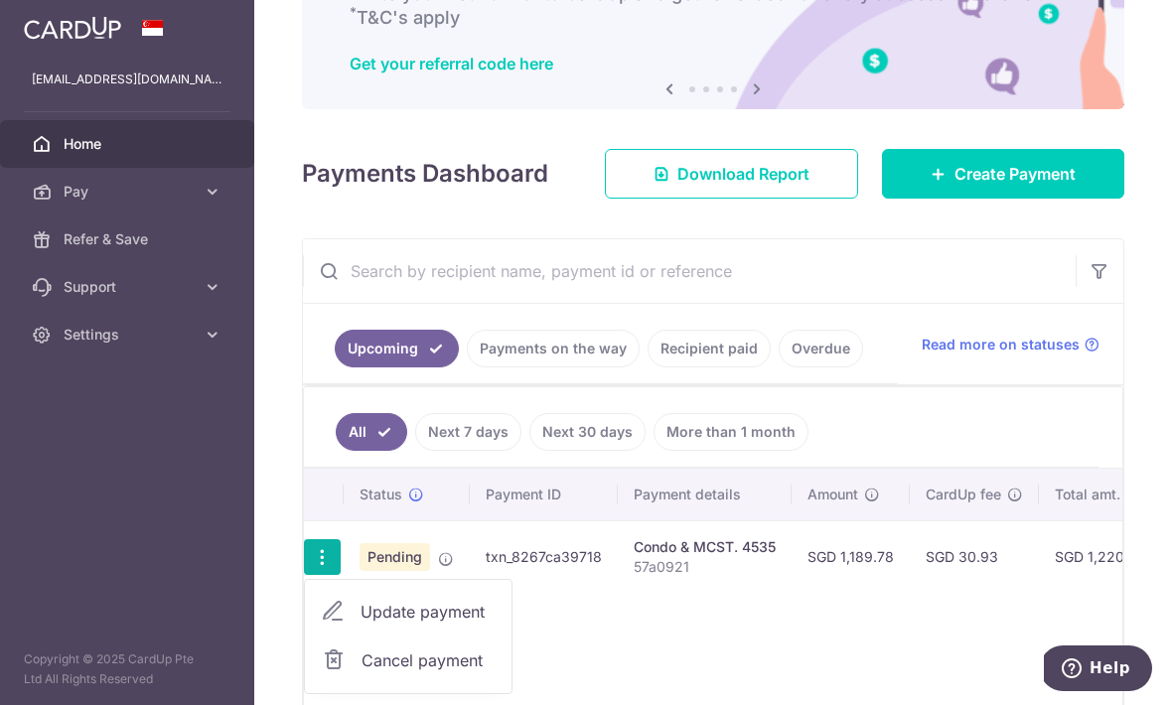
click at [534, 645] on div at bounding box center [586, 352] width 1172 height 705
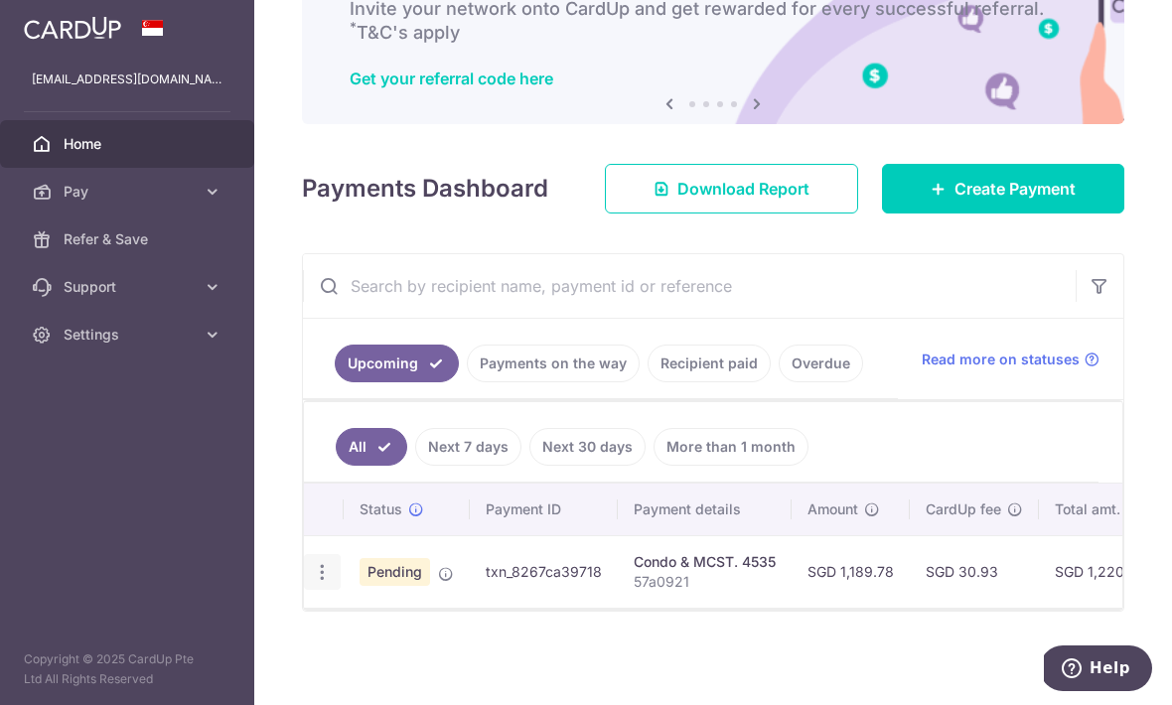
scroll to position [0, 1]
click at [359, 586] on span "Pending" at bounding box center [394, 572] width 71 height 28
click at [311, 583] on icon "button" at bounding box center [321, 572] width 21 height 21
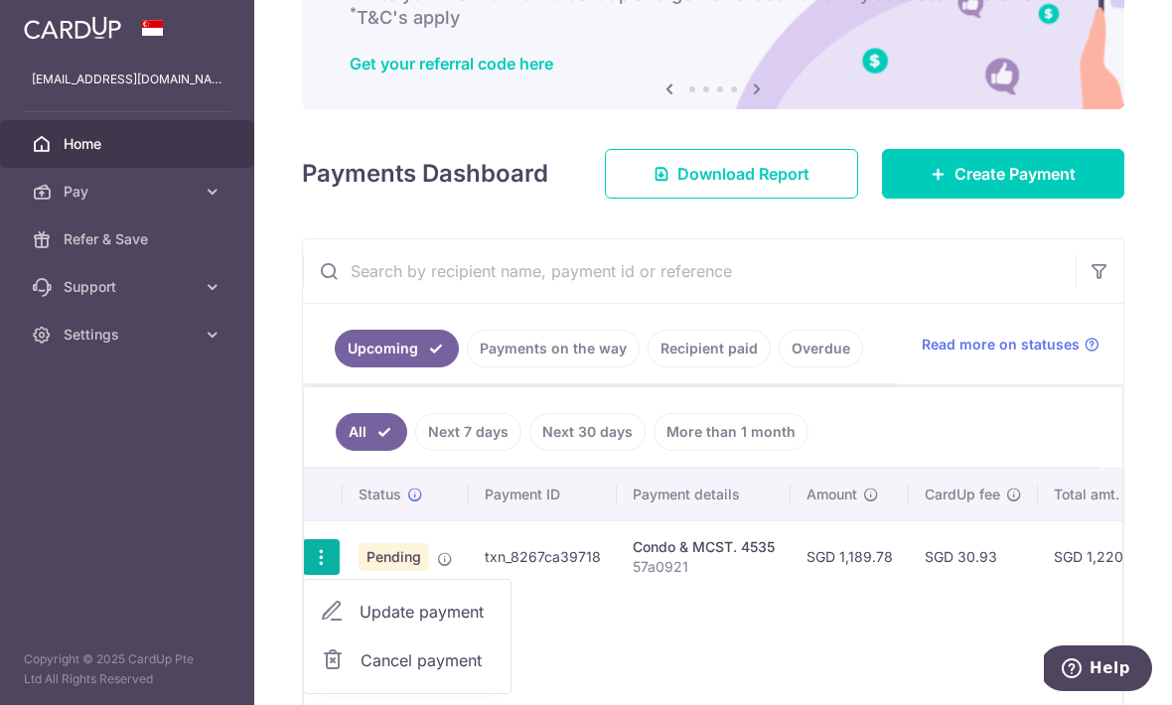
click at [118, 657] on div at bounding box center [586, 352] width 1172 height 705
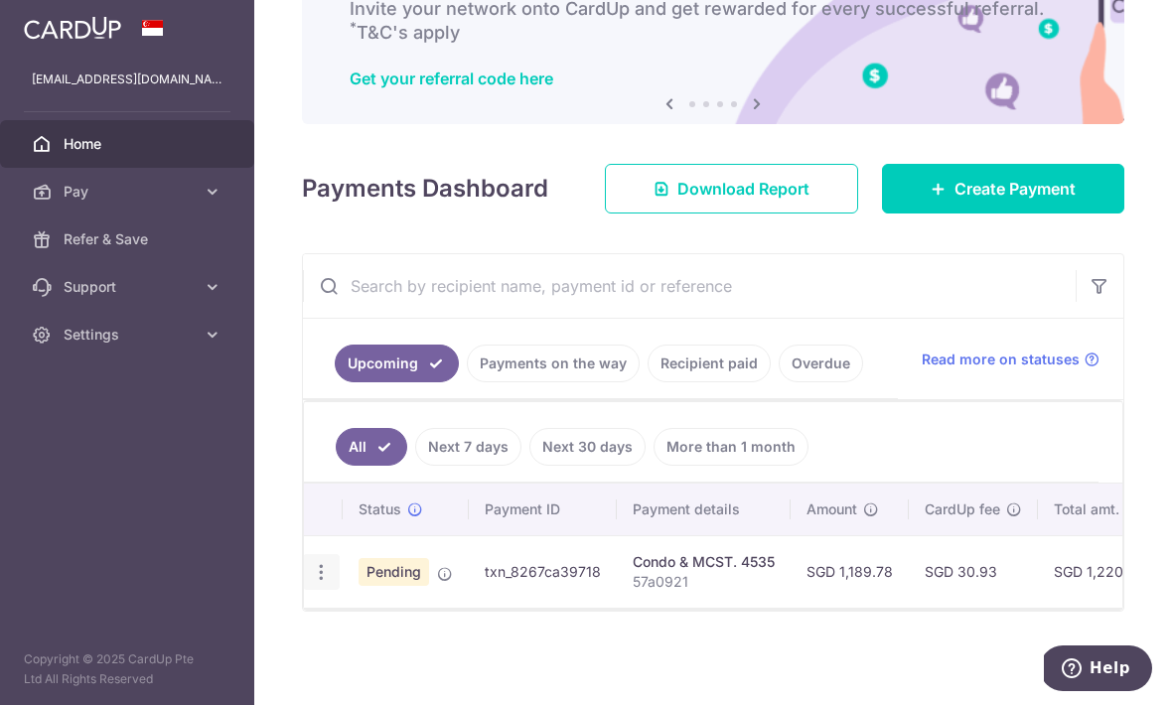
scroll to position [145, 0]
click at [311, 583] on icon "button" at bounding box center [321, 572] width 21 height 21
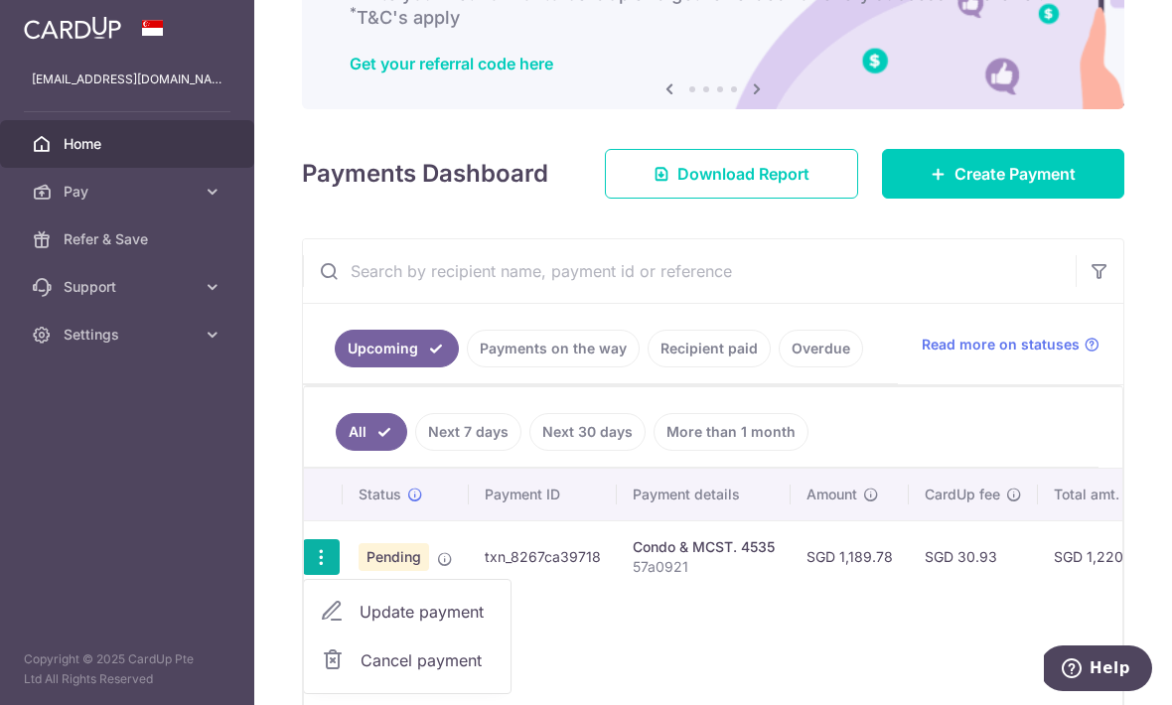
click at [360, 624] on span "Update payment" at bounding box center [427, 612] width 135 height 24
radio input "true"
type input "1,189.78"
type input "[DATE]"
type input "57a0921"
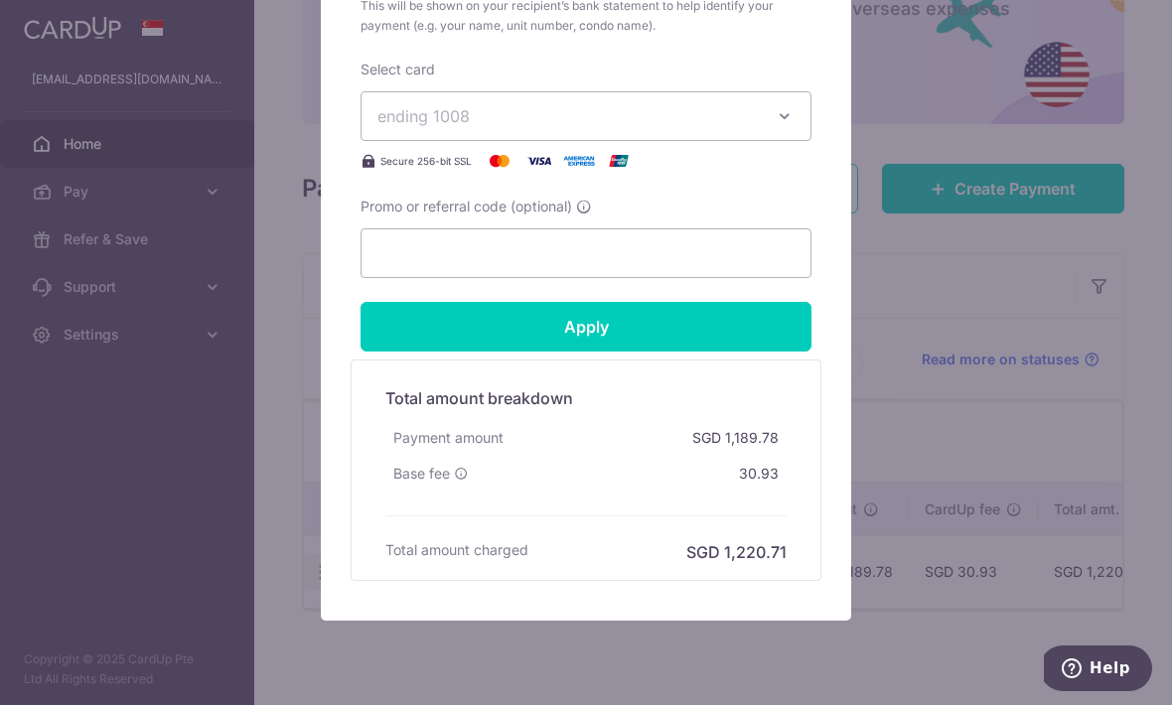
scroll to position [844, 0]
click at [724, 250] on input "Promo or referral code (optional)" at bounding box center [586, 254] width 451 height 50
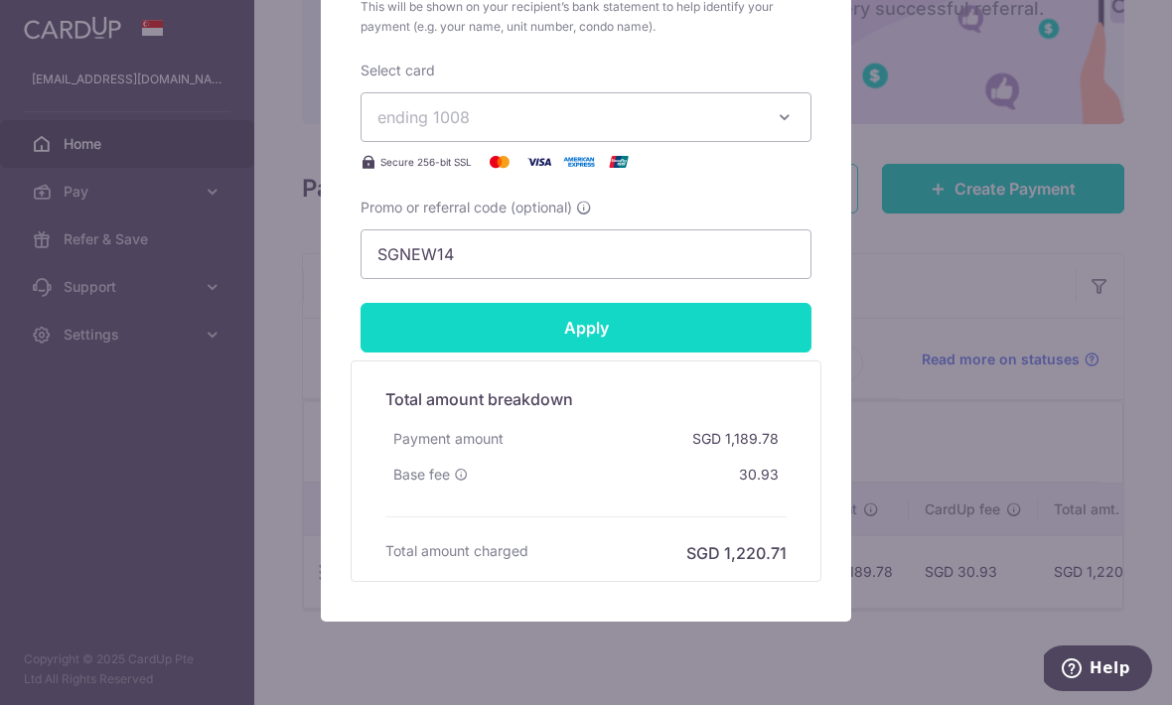
click at [650, 351] on input "Apply" at bounding box center [586, 328] width 451 height 50
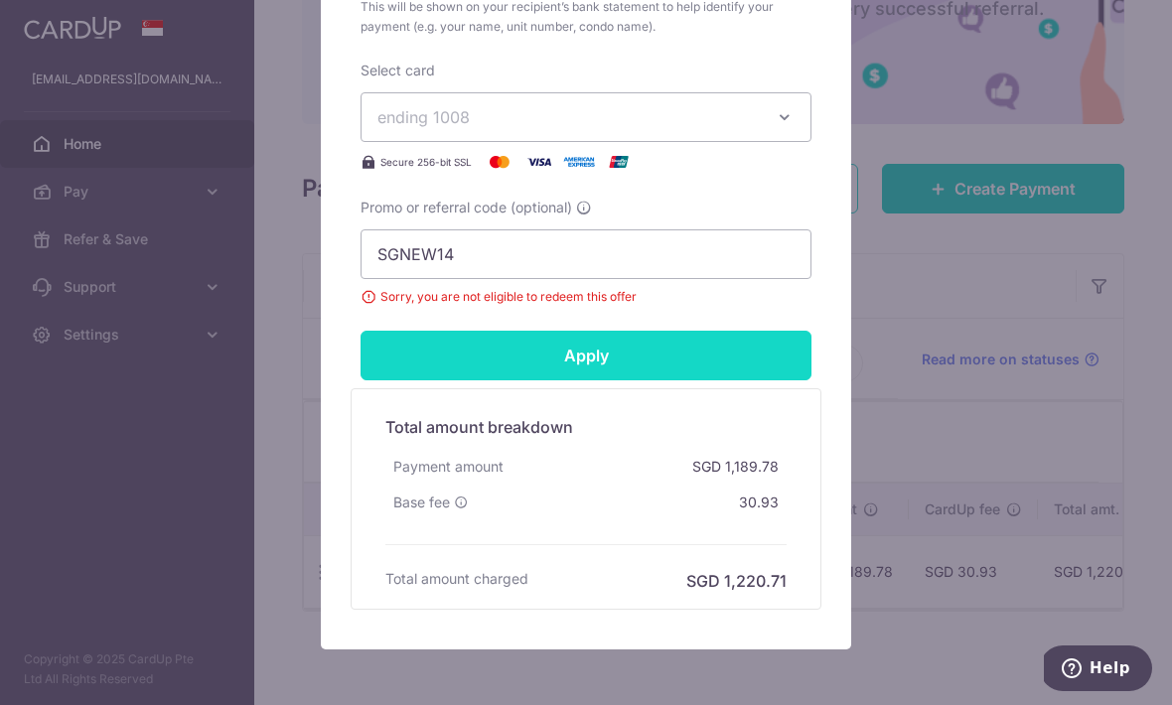
click at [579, 367] on input "Apply" at bounding box center [586, 356] width 451 height 50
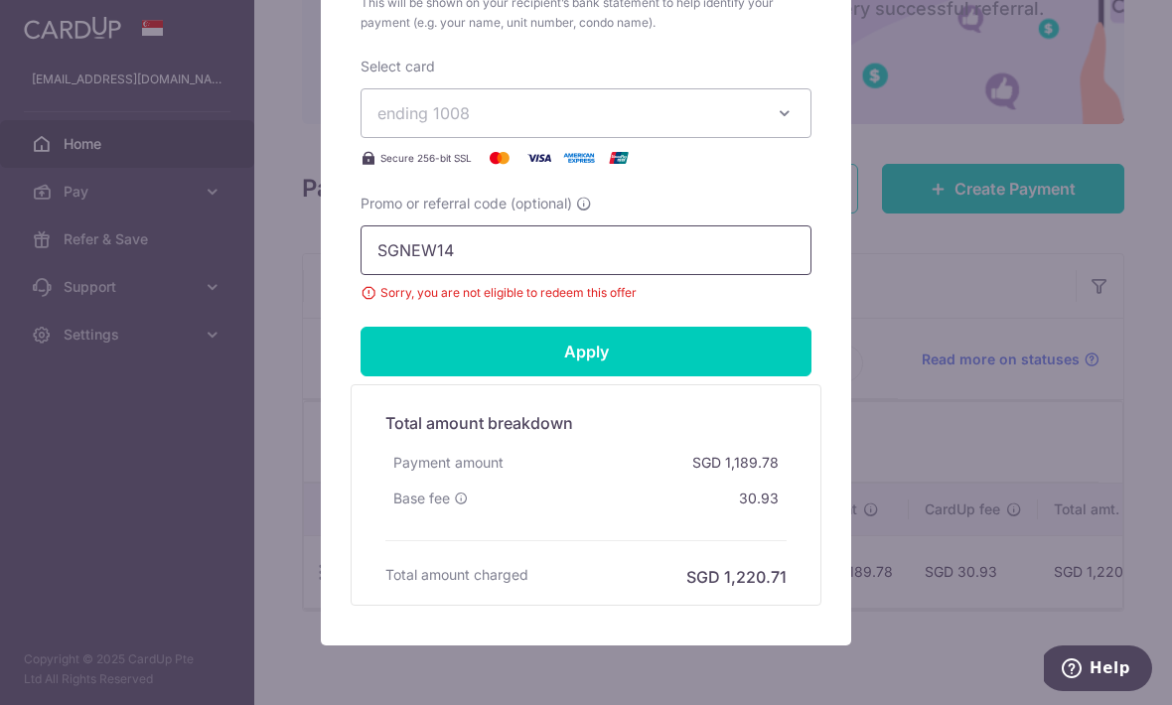
click at [603, 247] on input "SGNEW14" at bounding box center [586, 250] width 451 height 50
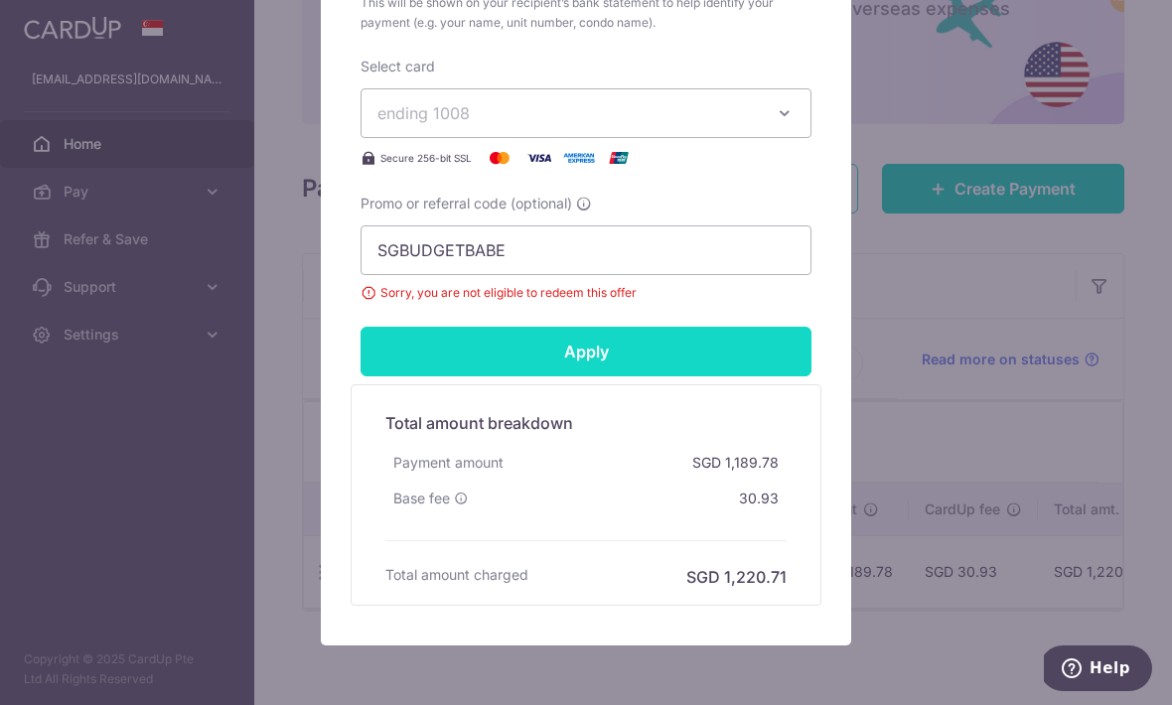
click at [677, 359] on input "Apply" at bounding box center [586, 352] width 451 height 50
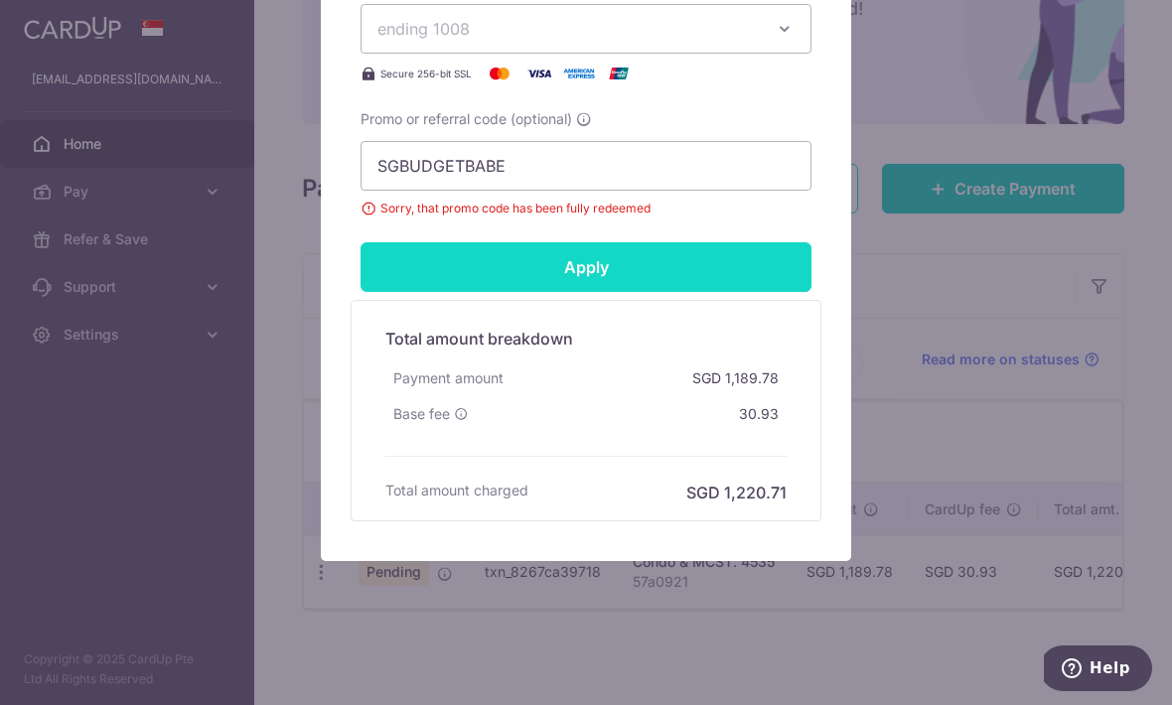
scroll to position [930, 0]
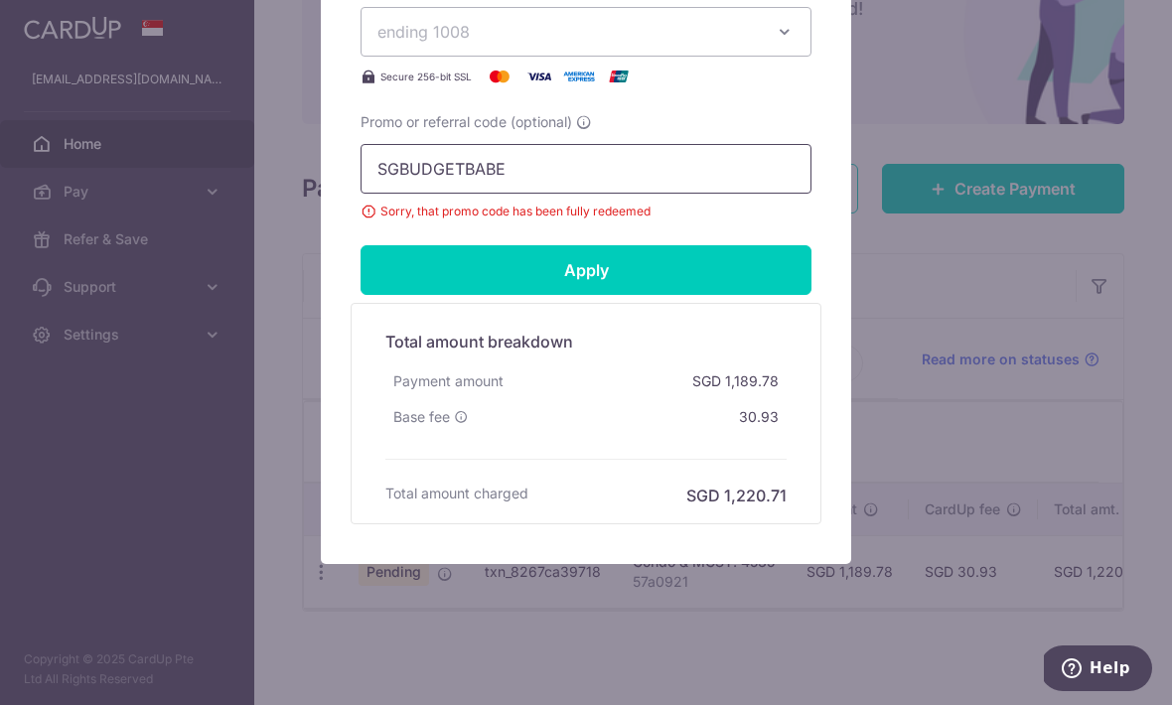
click at [631, 160] on input "SGBUDGETBABE" at bounding box center [586, 169] width 451 height 50
click at [626, 156] on input "SGBUDGETBABE" at bounding box center [586, 169] width 451 height 50
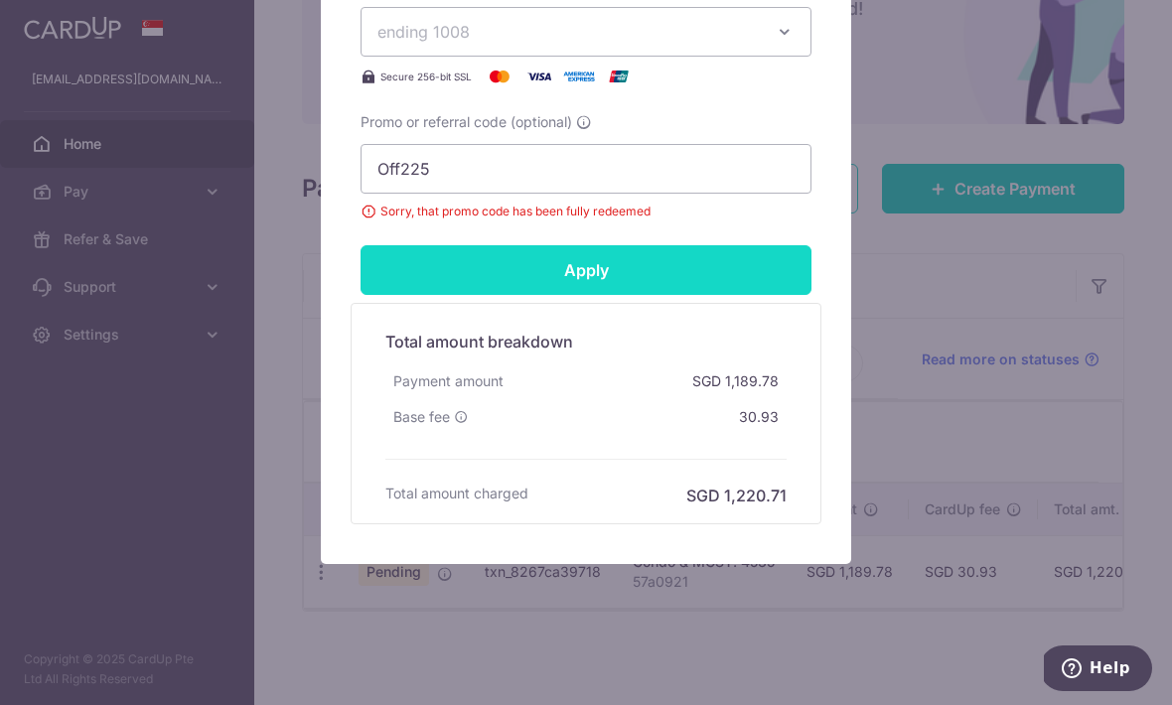
click at [676, 270] on input "Apply" at bounding box center [586, 270] width 451 height 50
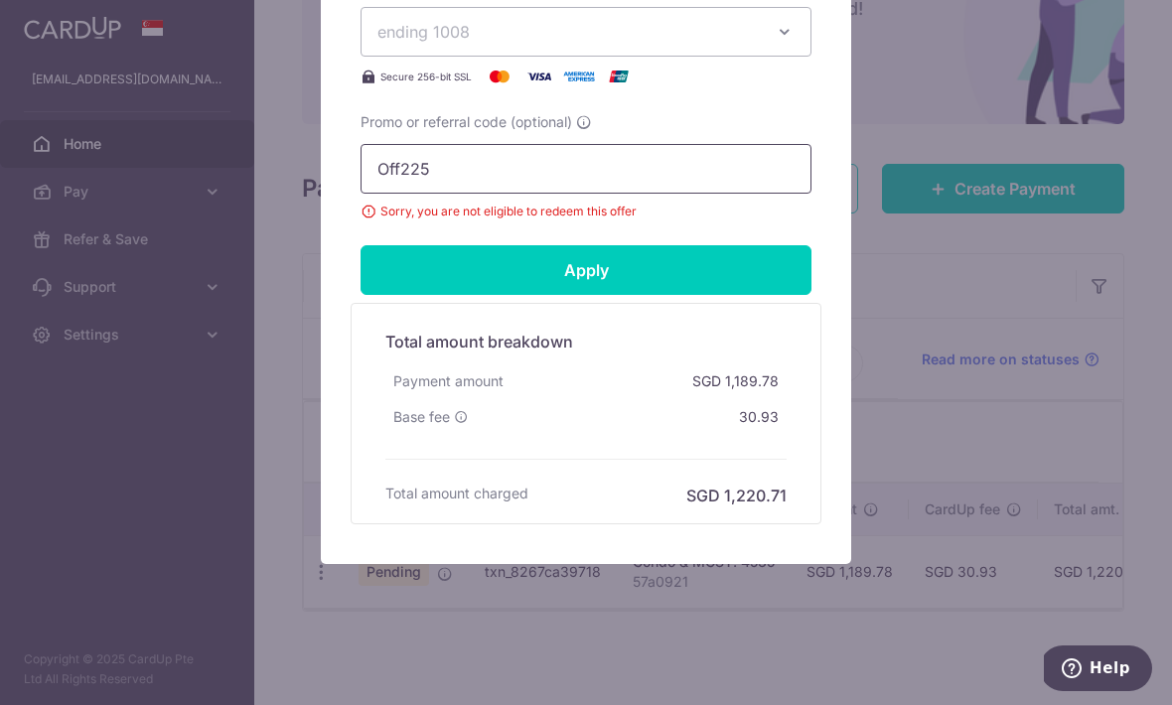
click at [496, 167] on input "Off225" at bounding box center [586, 169] width 451 height 50
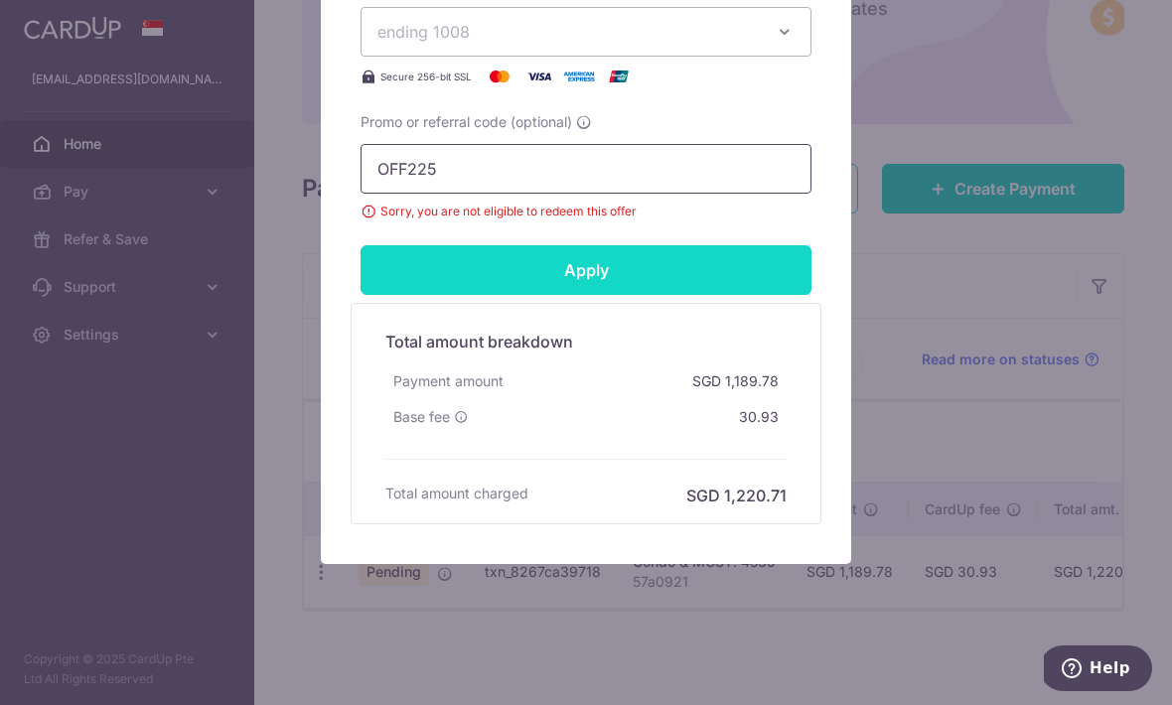
type input "OFF225"
click at [683, 270] on input "Apply" at bounding box center [586, 270] width 451 height 50
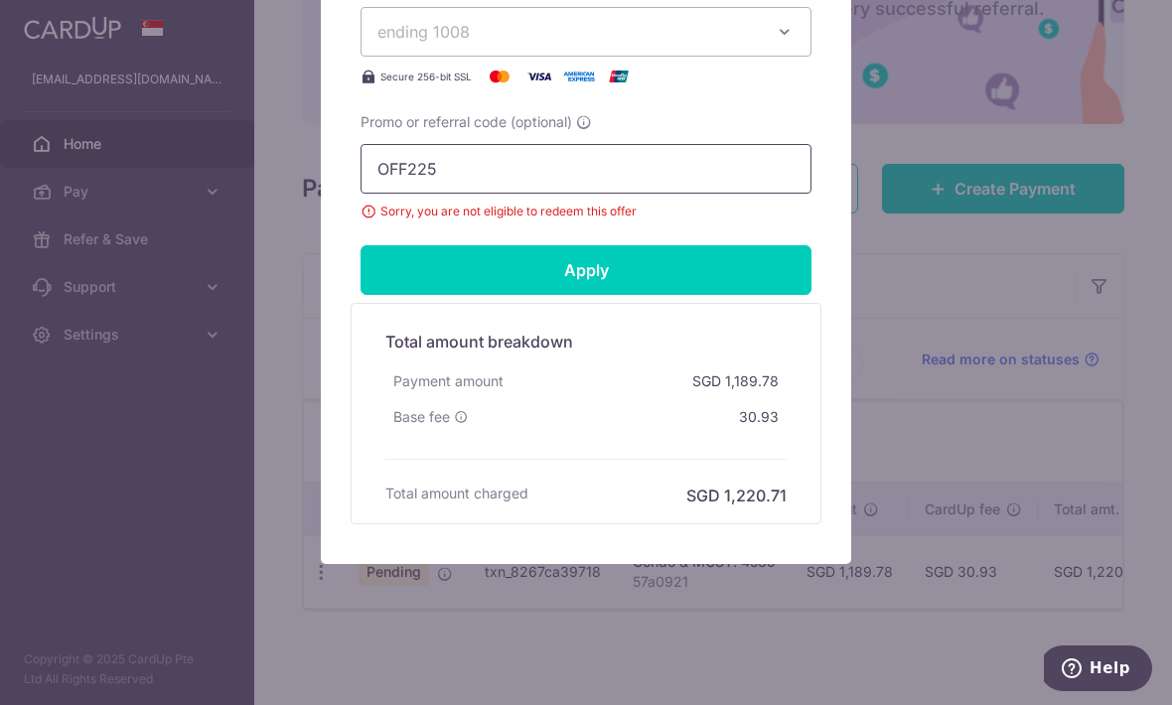
click at [542, 192] on input "OFF225" at bounding box center [586, 169] width 451 height 50
click at [558, 179] on input "OFF225" at bounding box center [586, 169] width 451 height 50
click at [559, 193] on input "OFF225" at bounding box center [586, 169] width 451 height 50
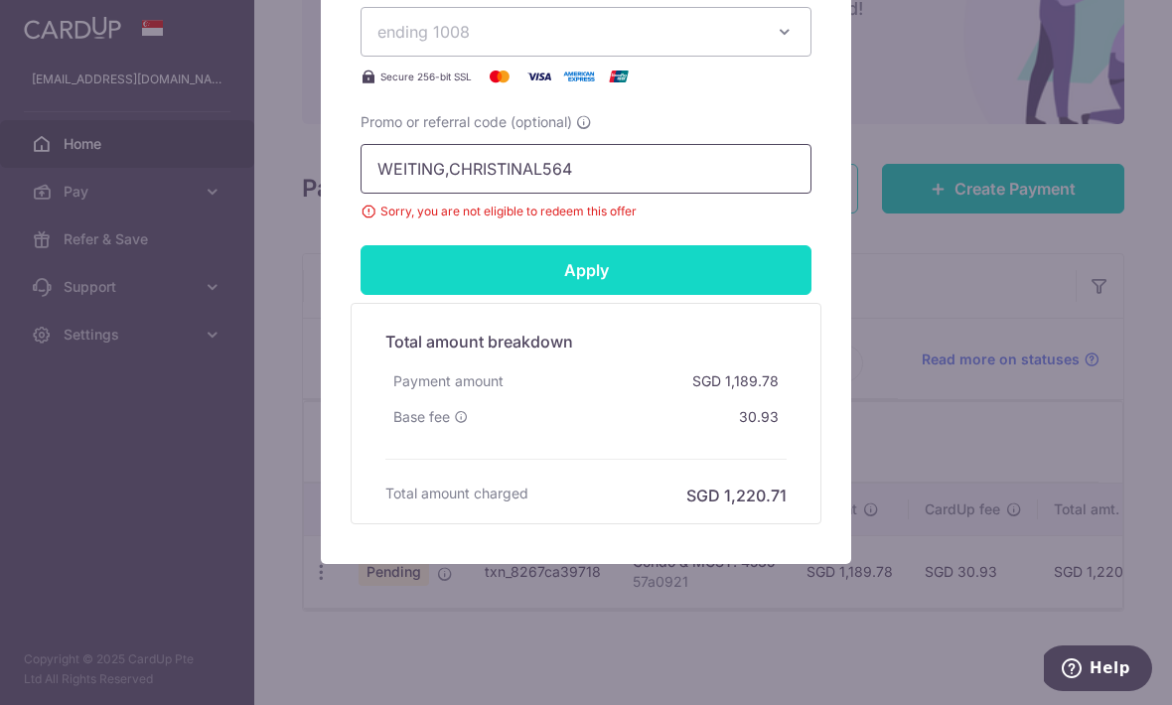
type input "WEITING,CHRISTINAL564"
click at [706, 275] on input "Apply" at bounding box center [586, 270] width 451 height 50
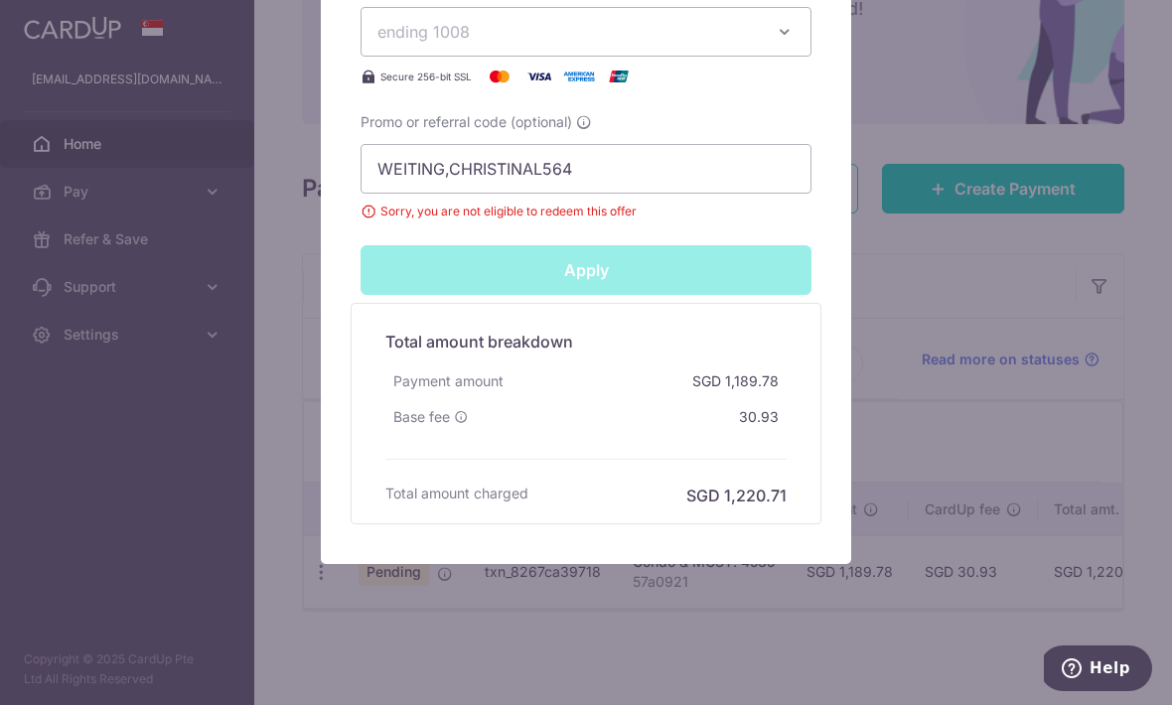
type input "Successfully Applied"
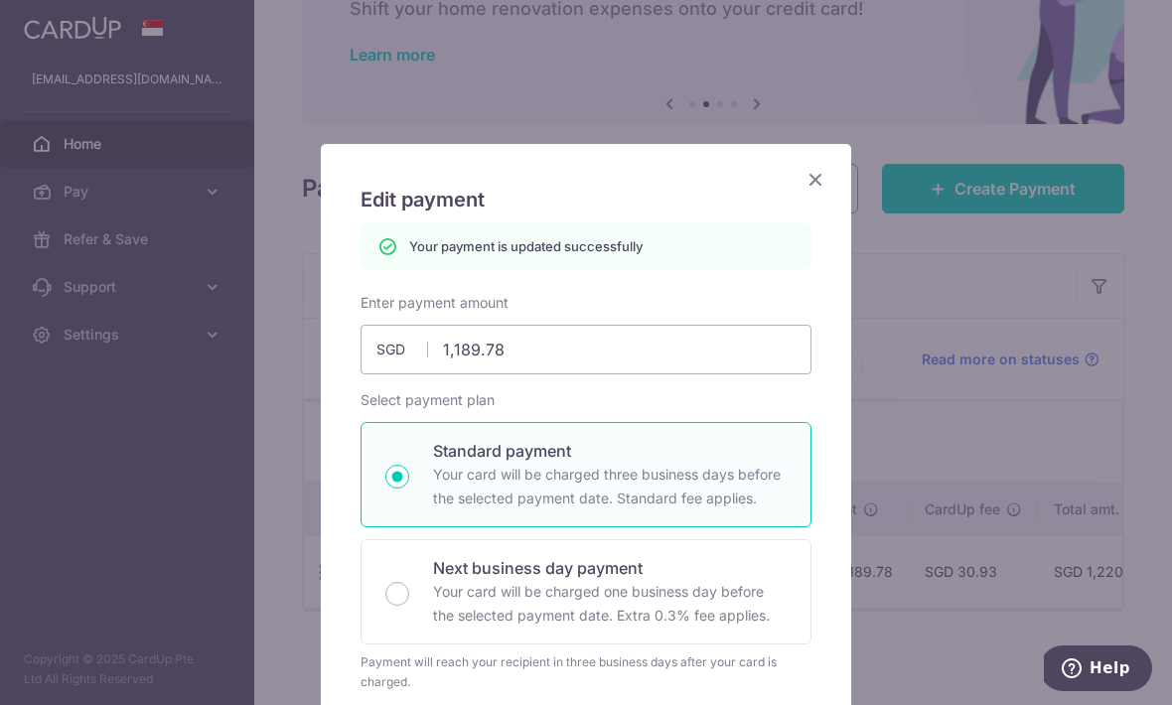
scroll to position [0, 0]
click at [818, 177] on icon "Close" at bounding box center [815, 179] width 24 height 25
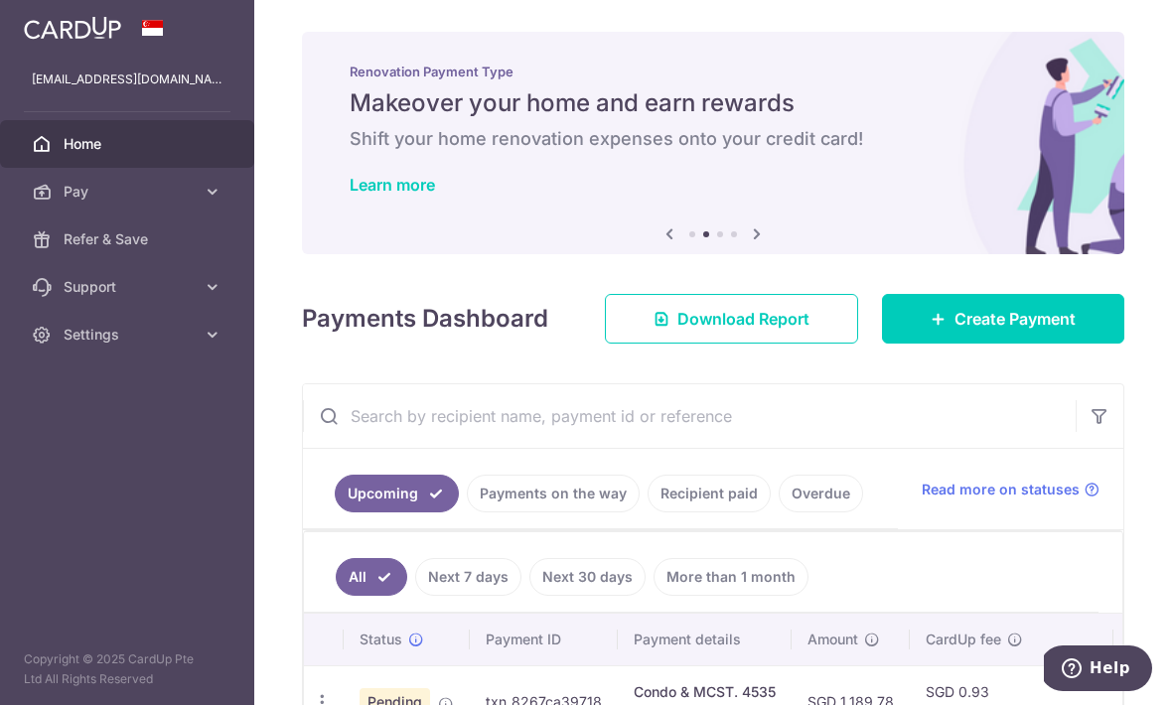
click at [745, 246] on icon at bounding box center [757, 233] width 24 height 25
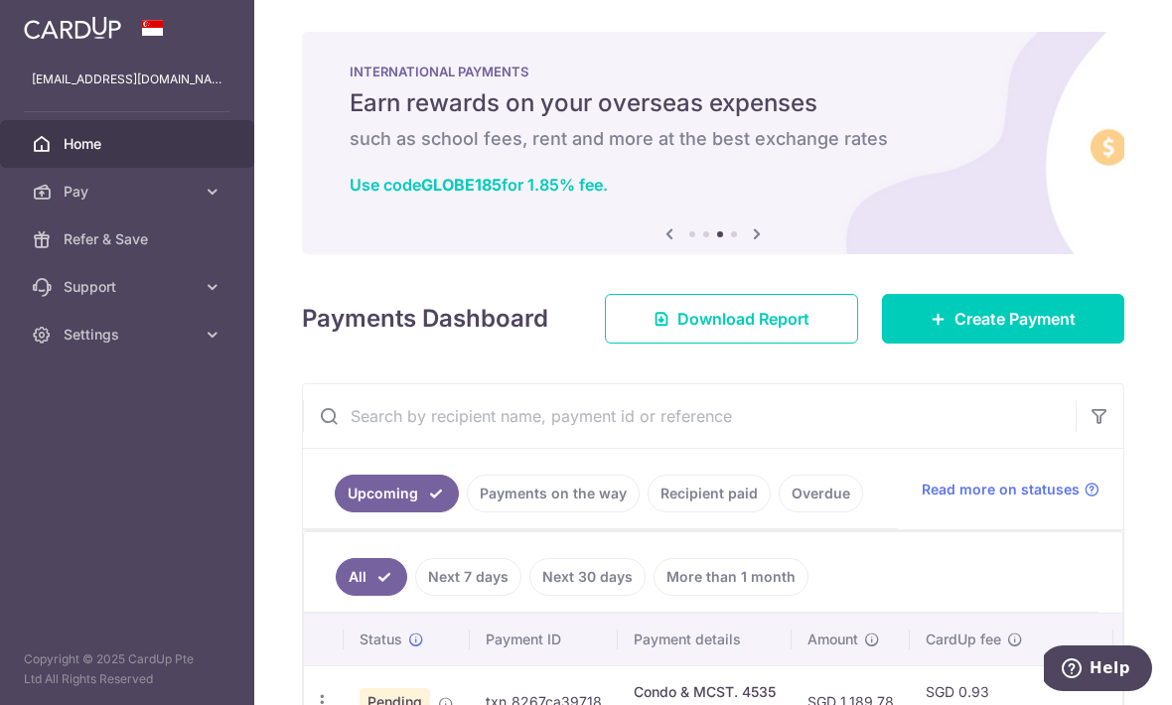
scroll to position [66, 0]
click at [657, 246] on link "Previous" at bounding box center [669, 234] width 24 height 24
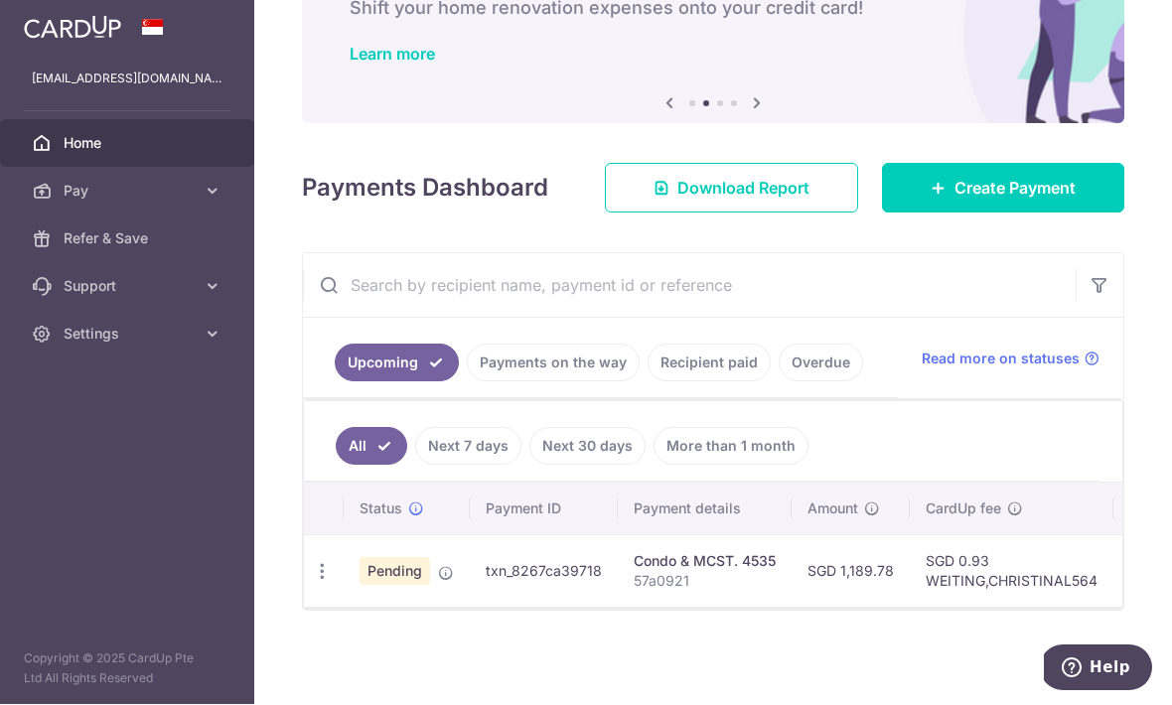
scroll to position [136, 0]
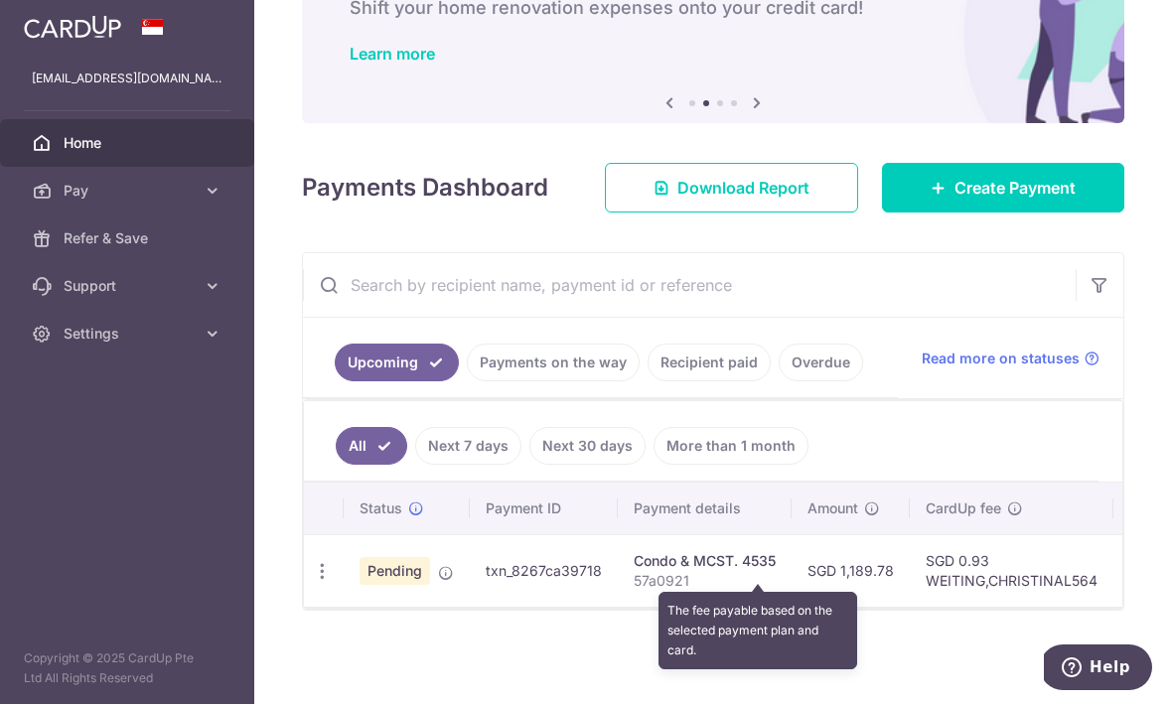
click at [1007, 509] on icon at bounding box center [1015, 510] width 16 height 16
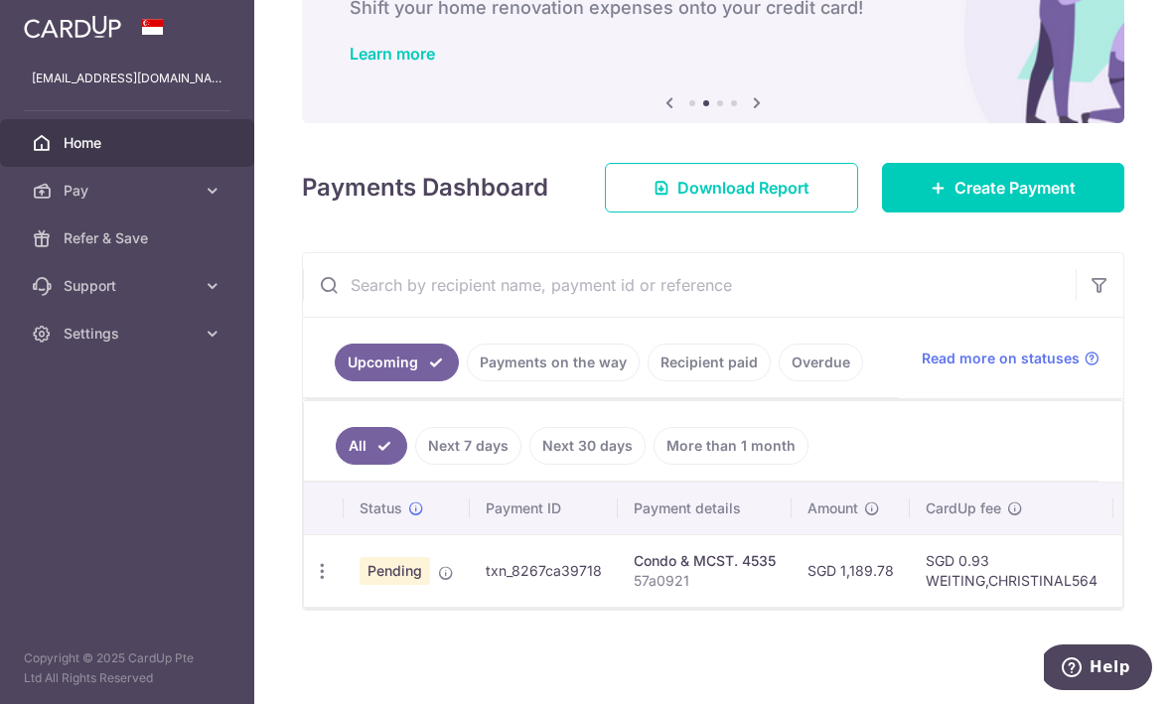
click at [814, 413] on ul "All Next 7 days Next 30 days More than 1 month" at bounding box center [701, 442] width 795 height 80
